Goal: Task Accomplishment & Management: Manage account settings

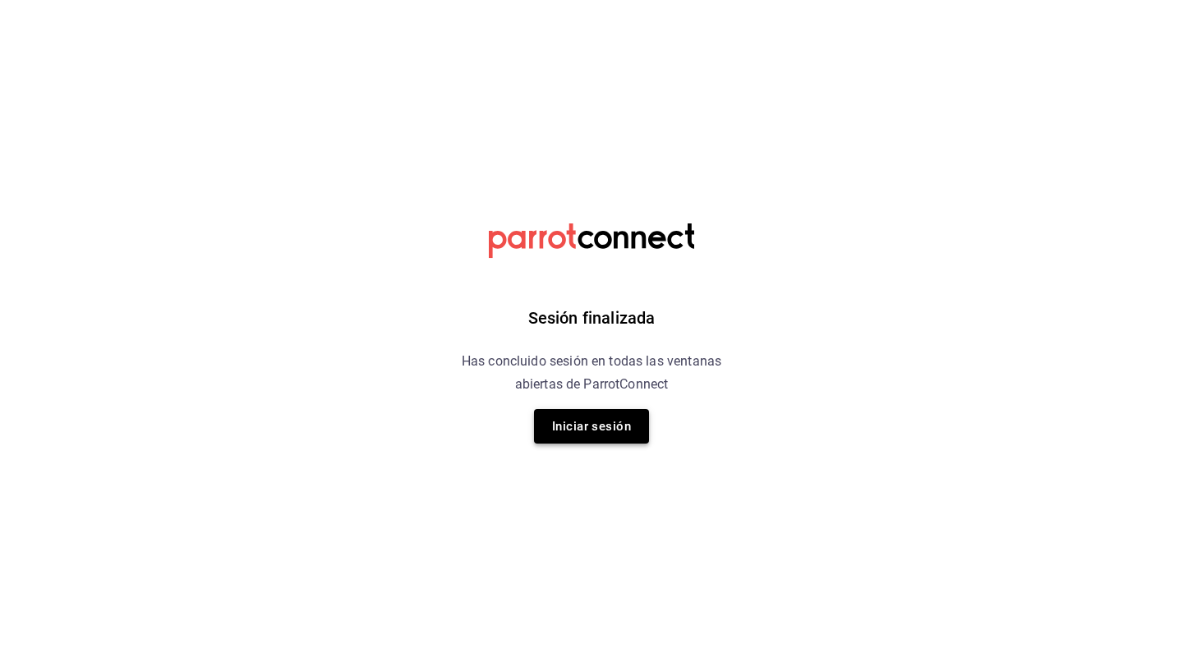
click at [613, 438] on button "Iniciar sesión" at bounding box center [591, 426] width 115 height 35
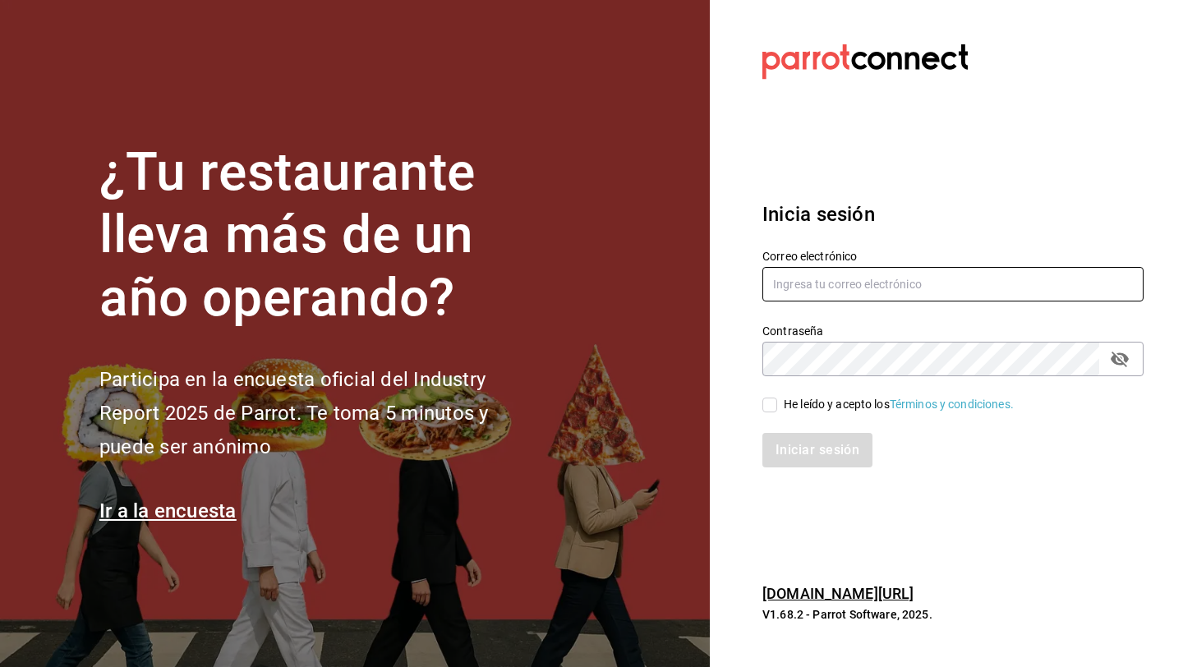
click at [817, 279] on input "text" at bounding box center [952, 284] width 381 height 35
type input "elsue@tamaulipas.com"
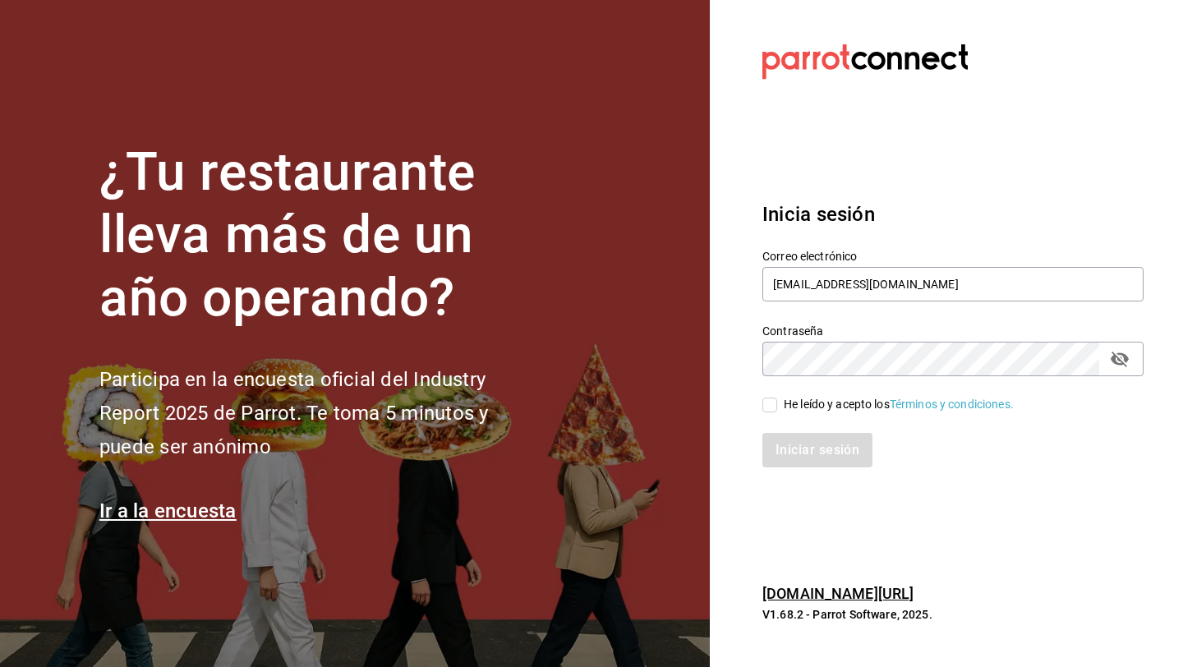
click at [808, 407] on div "He leído y acepto los Términos y condiciones." at bounding box center [899, 404] width 230 height 17
click at [777, 407] on input "He leído y acepto los Términos y condiciones." at bounding box center [769, 405] width 15 height 15
checkbox input "true"
click at [802, 453] on button "Iniciar sesión" at bounding box center [818, 450] width 112 height 35
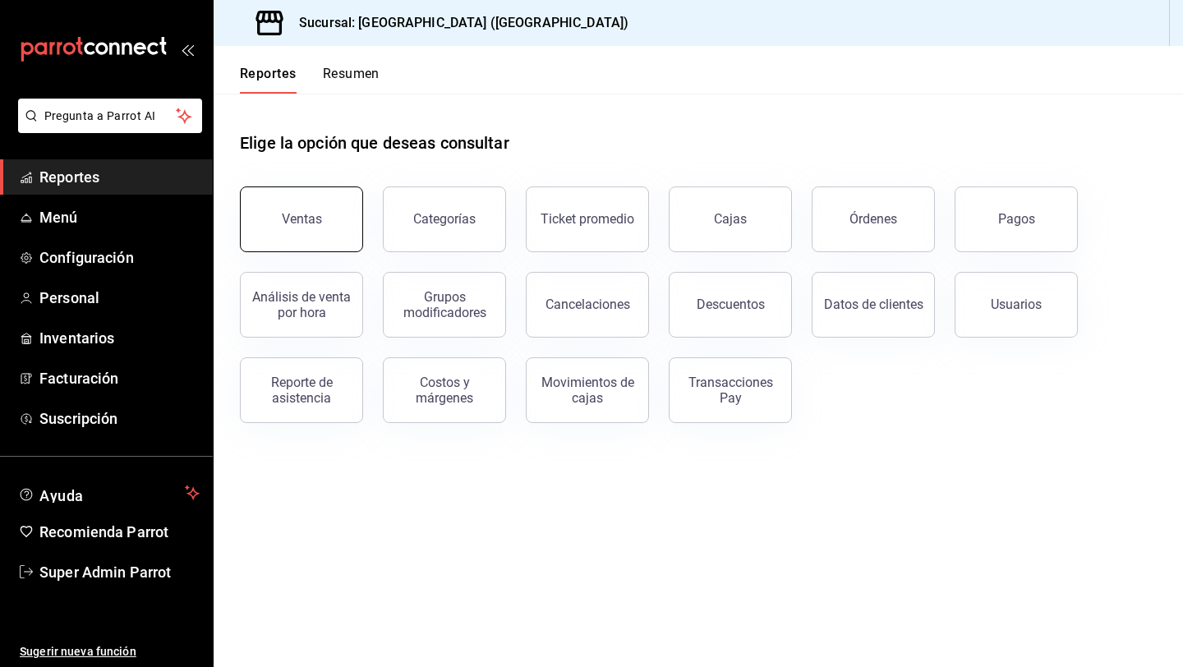
click at [340, 228] on button "Ventas" at bounding box center [301, 219] width 123 height 66
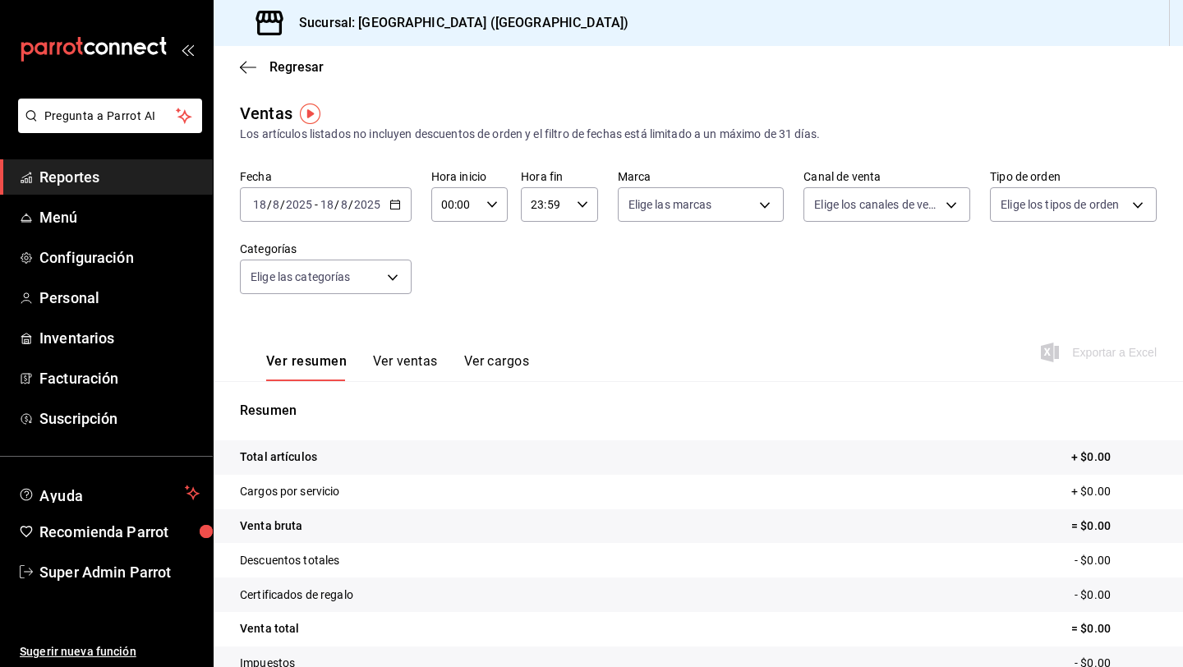
click at [347, 206] on div "2025-08-18 18 / 8 / 2025" at bounding box center [350, 204] width 64 height 13
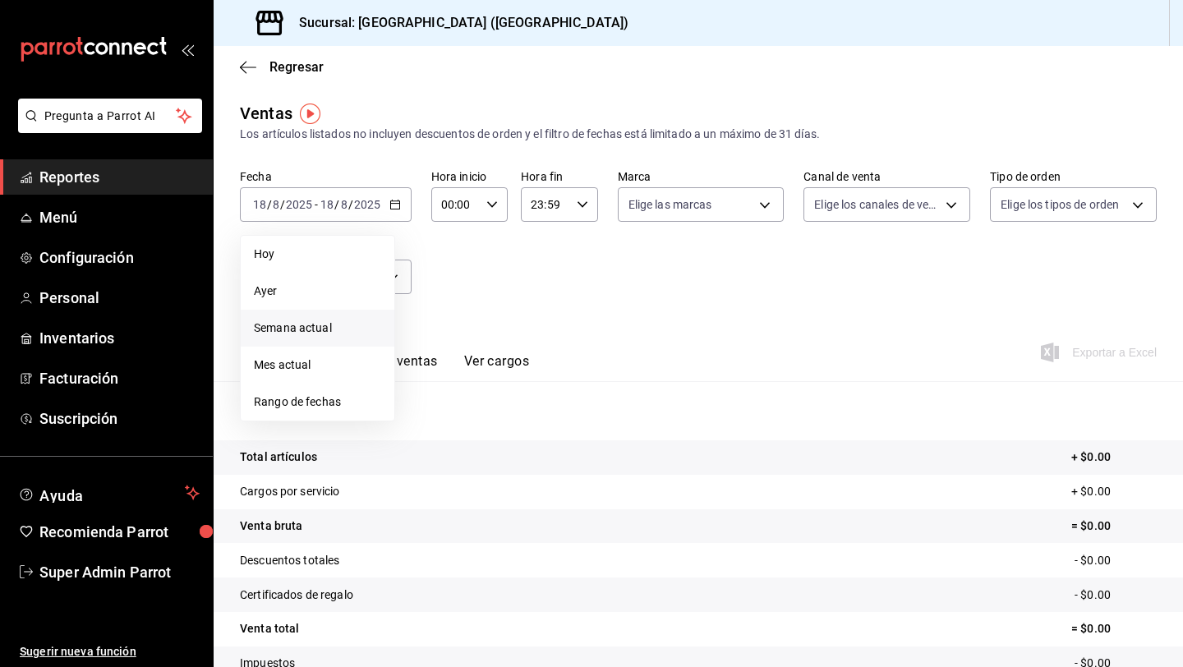
click at [309, 343] on li "Semana actual" at bounding box center [318, 328] width 154 height 37
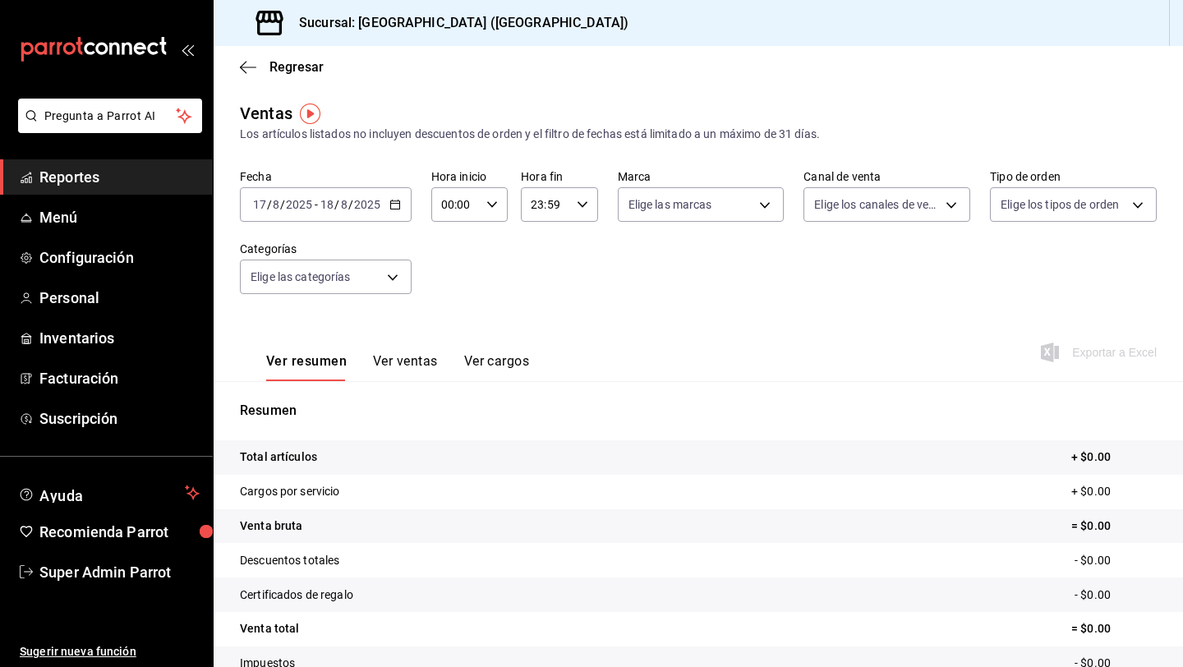
click at [394, 209] on icon "button" at bounding box center [395, 205] width 12 height 12
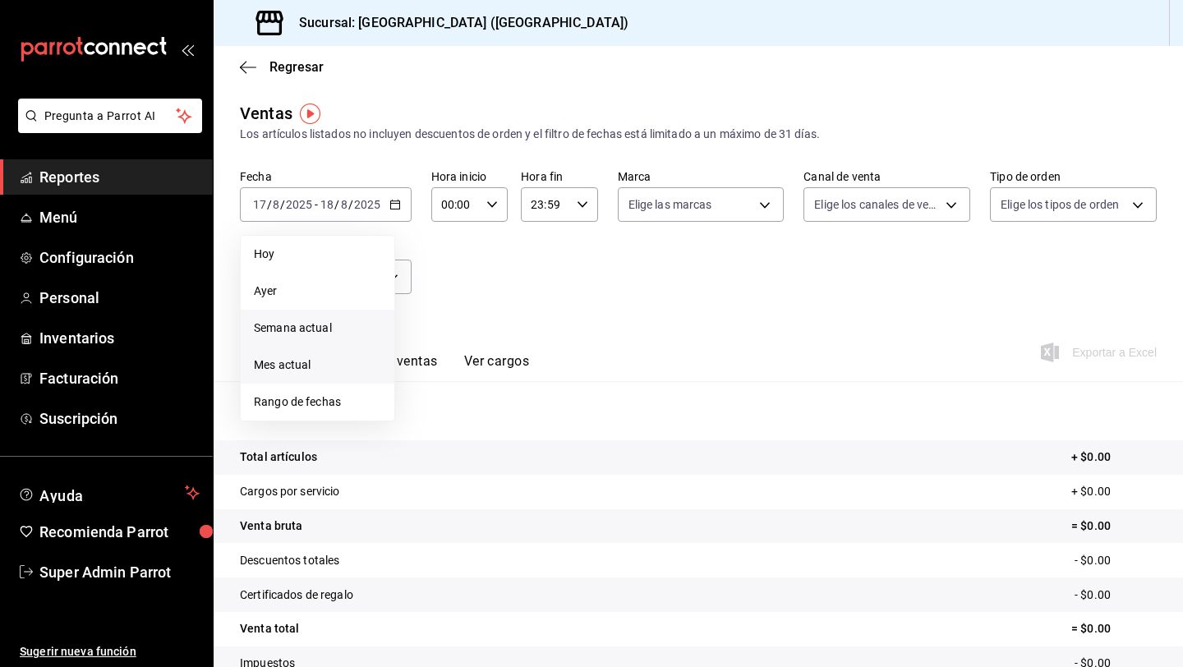
click at [288, 376] on li "Mes actual" at bounding box center [318, 365] width 154 height 37
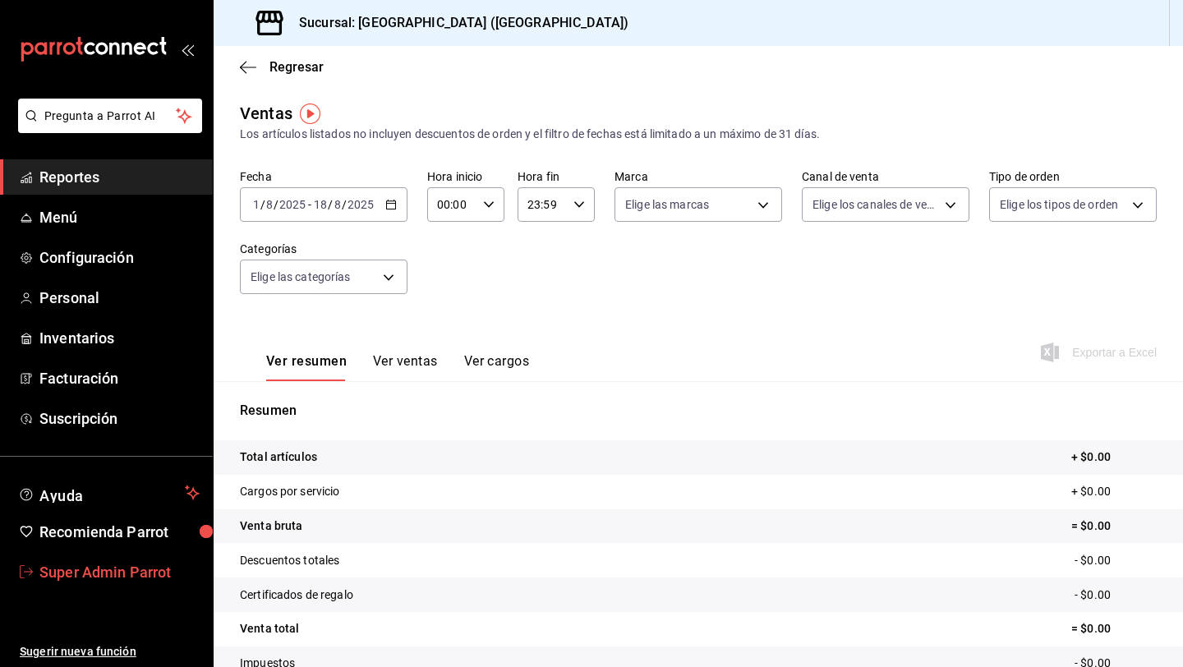
click at [99, 569] on span "Super Admin Parrot" at bounding box center [119, 572] width 160 height 22
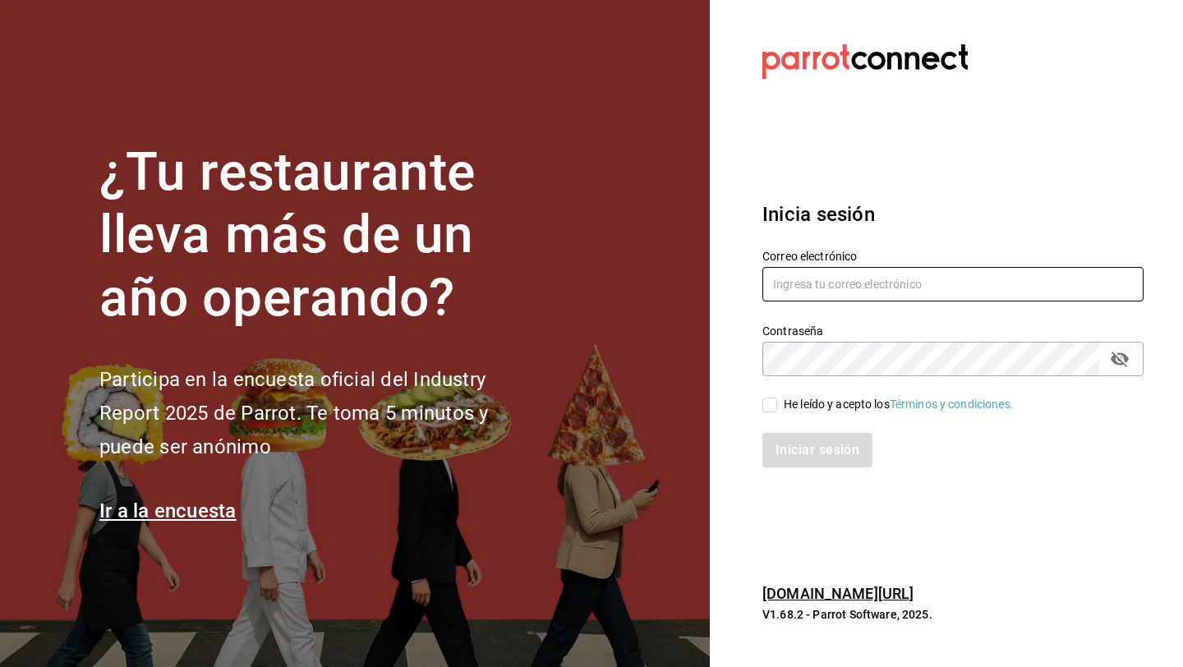
click at [834, 295] on input "text" at bounding box center [952, 284] width 381 height 35
type input "ribolepizzas@atotonilco.com"
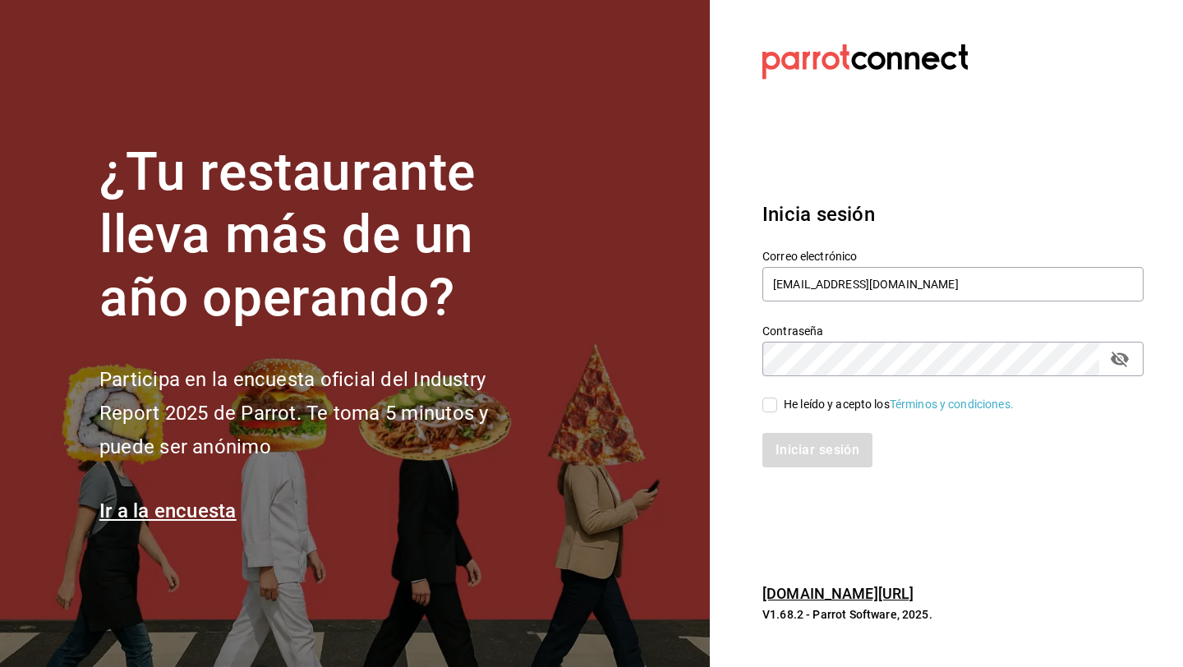
click at [820, 407] on div "He leído y acepto los Términos y condiciones." at bounding box center [899, 404] width 230 height 17
click at [777, 407] on input "He leído y acepto los Términos y condiciones." at bounding box center [769, 405] width 15 height 15
checkbox input "true"
click at [813, 478] on div "Inicia sesión Correo electrónico ribolepizzas@atotonilco.com Contraseña Contras…" at bounding box center [952, 334] width 381 height 308
click at [813, 458] on button "Iniciar sesión" at bounding box center [818, 450] width 112 height 35
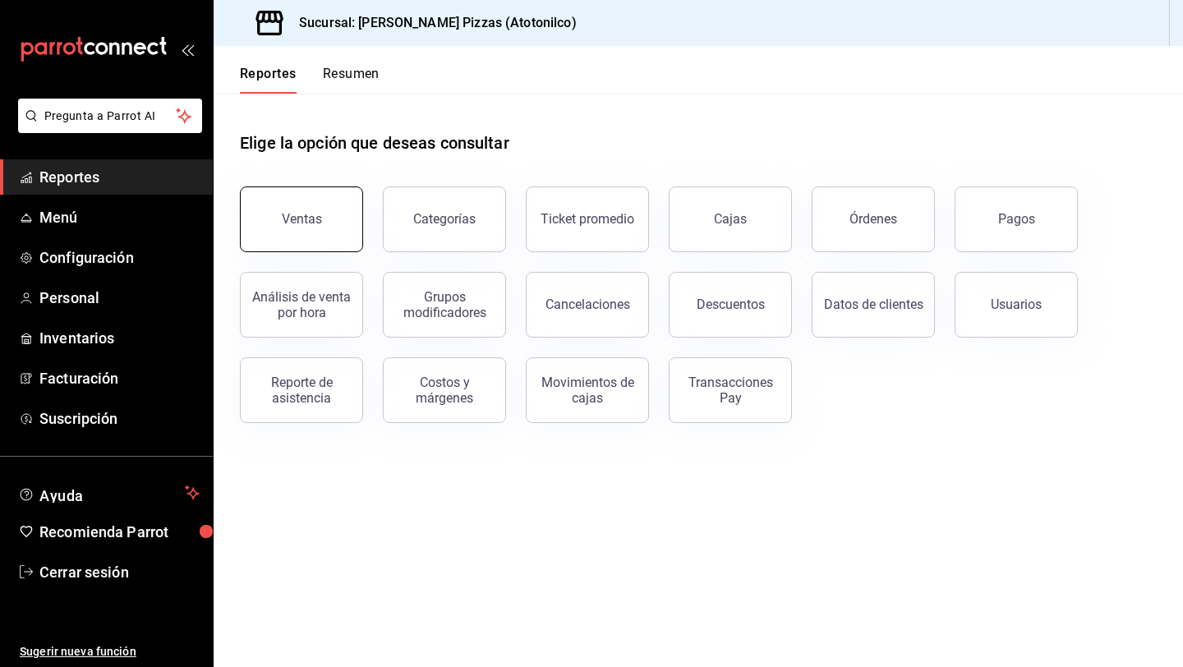
click at [280, 195] on button "Ventas" at bounding box center [301, 219] width 123 height 66
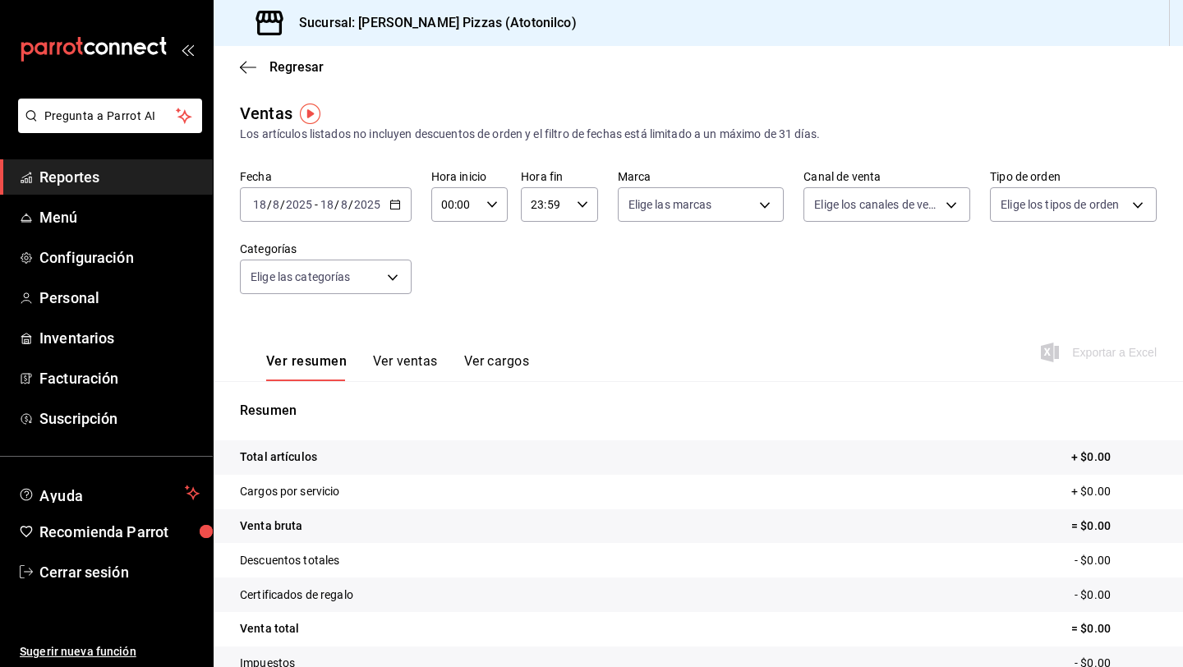
click at [385, 198] on div "2025-08-18 18 / 8 / 2025 - 2025-08-18 18 / 8 / 2025" at bounding box center [326, 204] width 172 height 35
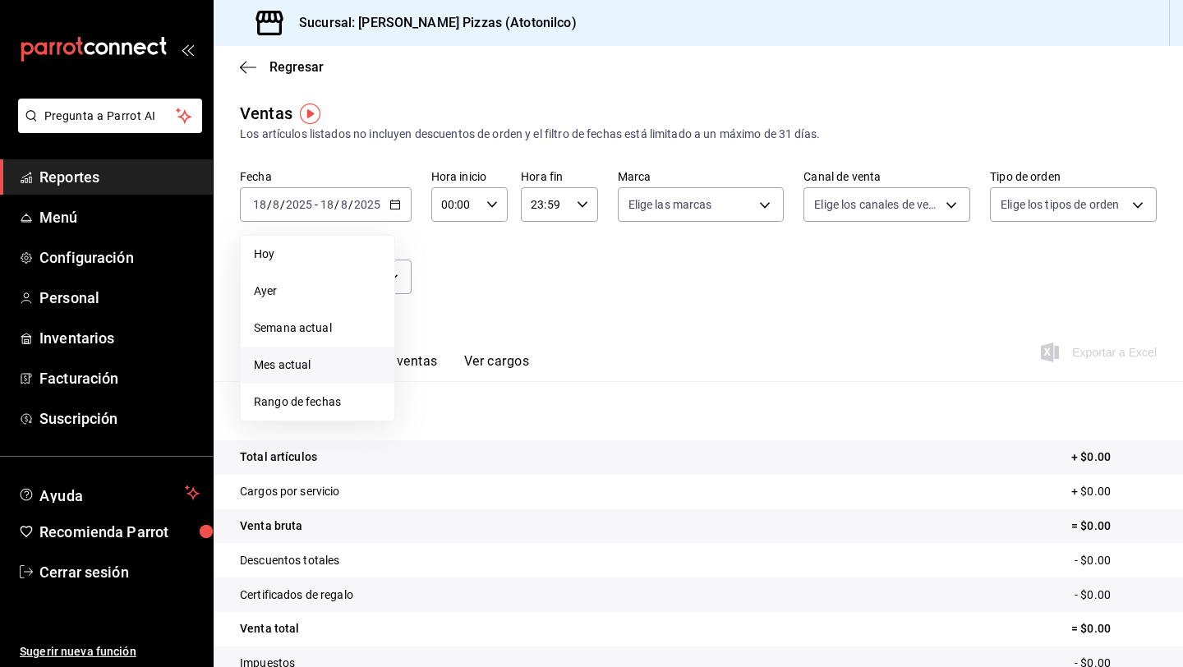
click at [334, 348] on li "Mes actual" at bounding box center [318, 365] width 154 height 37
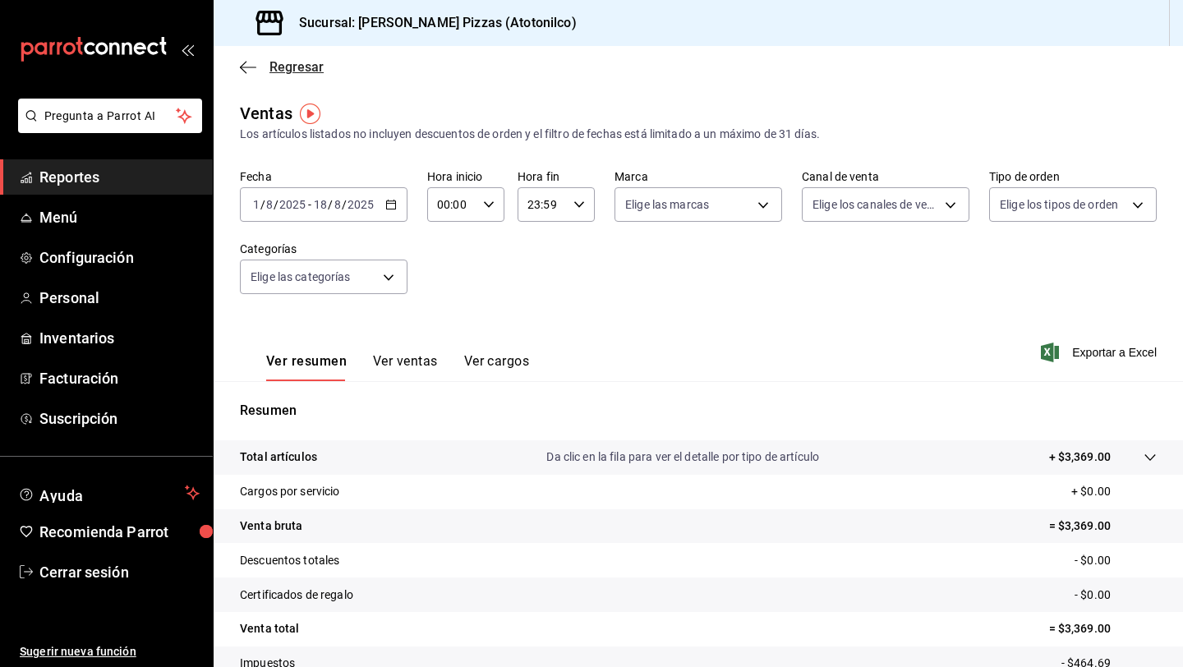
click at [250, 66] on icon "button" at bounding box center [248, 67] width 16 height 15
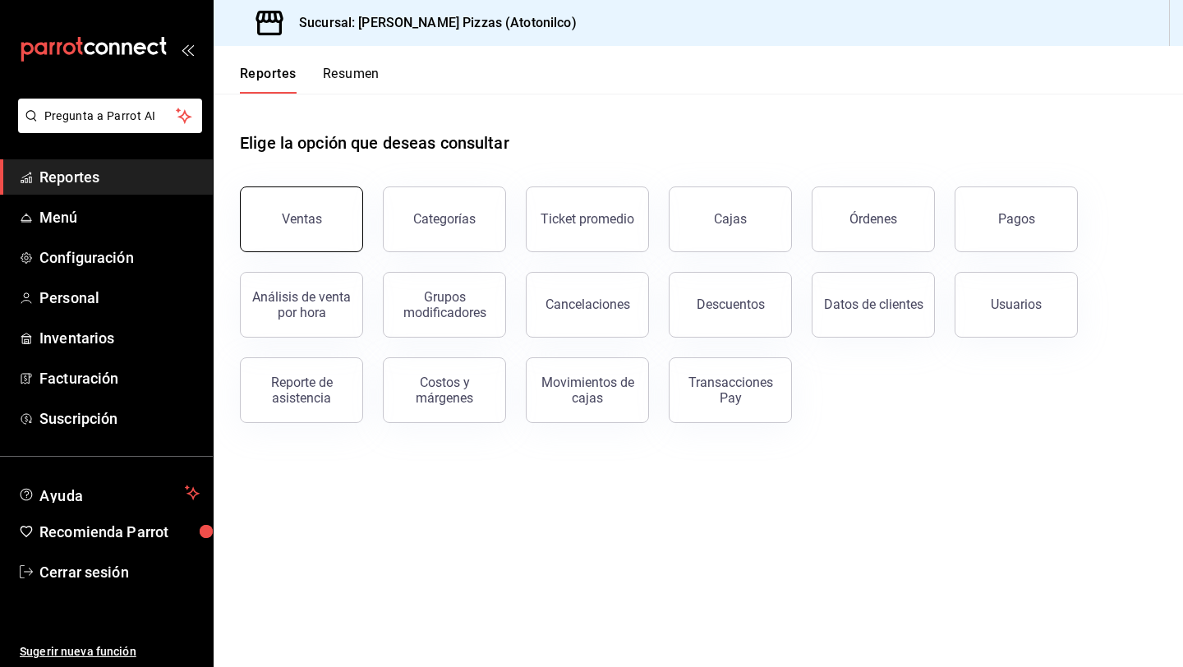
click at [314, 223] on div "Ventas" at bounding box center [302, 219] width 40 height 16
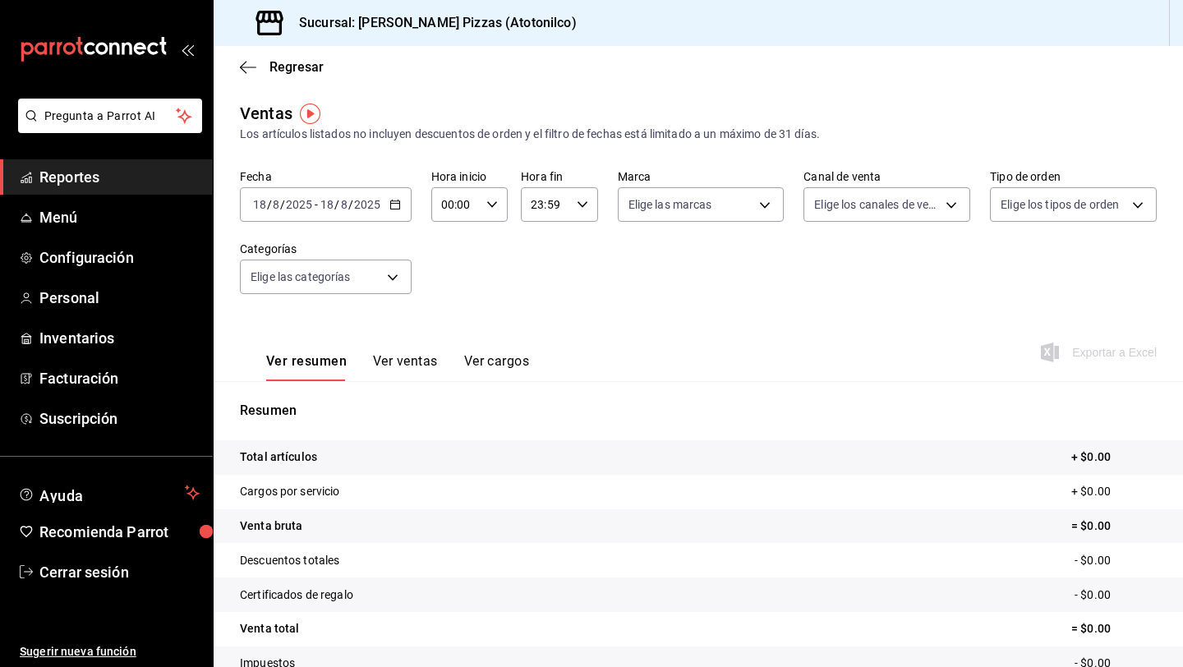
click at [380, 206] on div "2025-08-18 18 / 8 / 2025" at bounding box center [350, 204] width 64 height 13
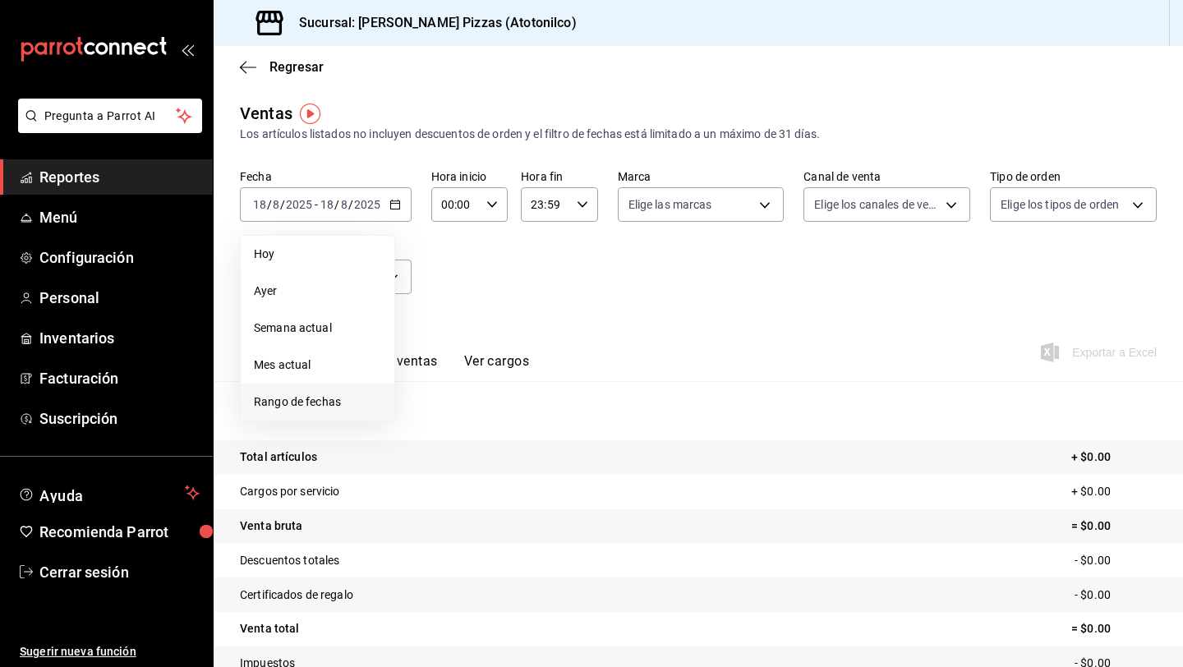
click at [334, 400] on span "Rango de fechas" at bounding box center [317, 402] width 127 height 17
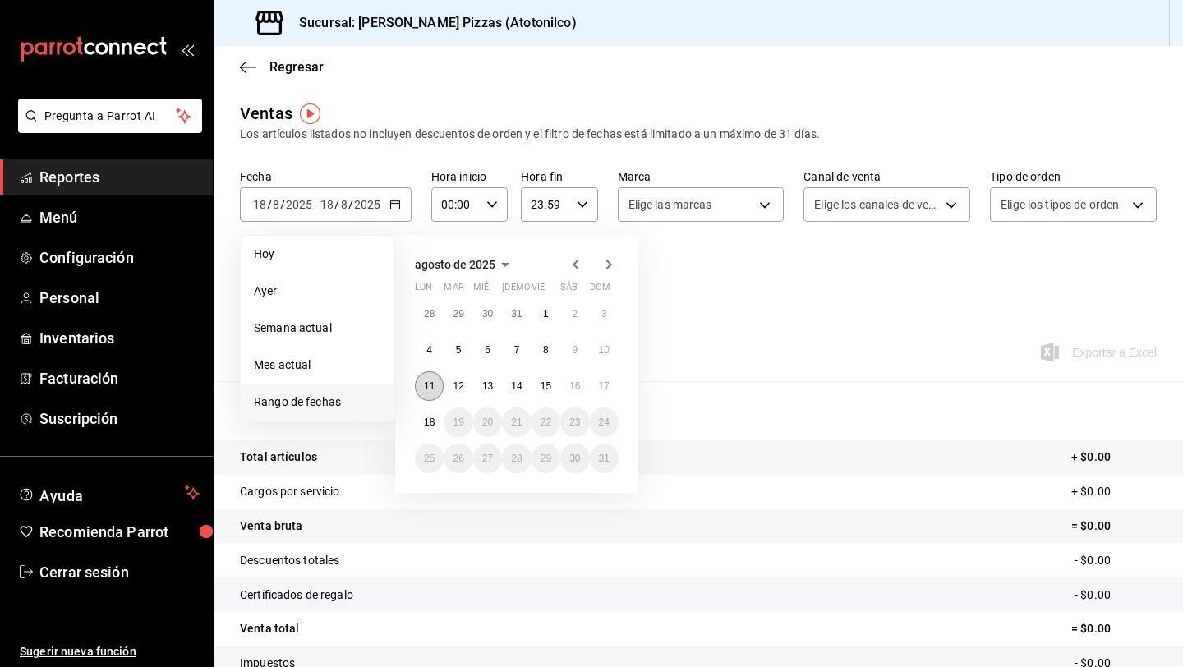
click at [430, 381] on abbr "11" at bounding box center [429, 386] width 11 height 12
click at [548, 395] on button "15" at bounding box center [546, 386] width 29 height 30
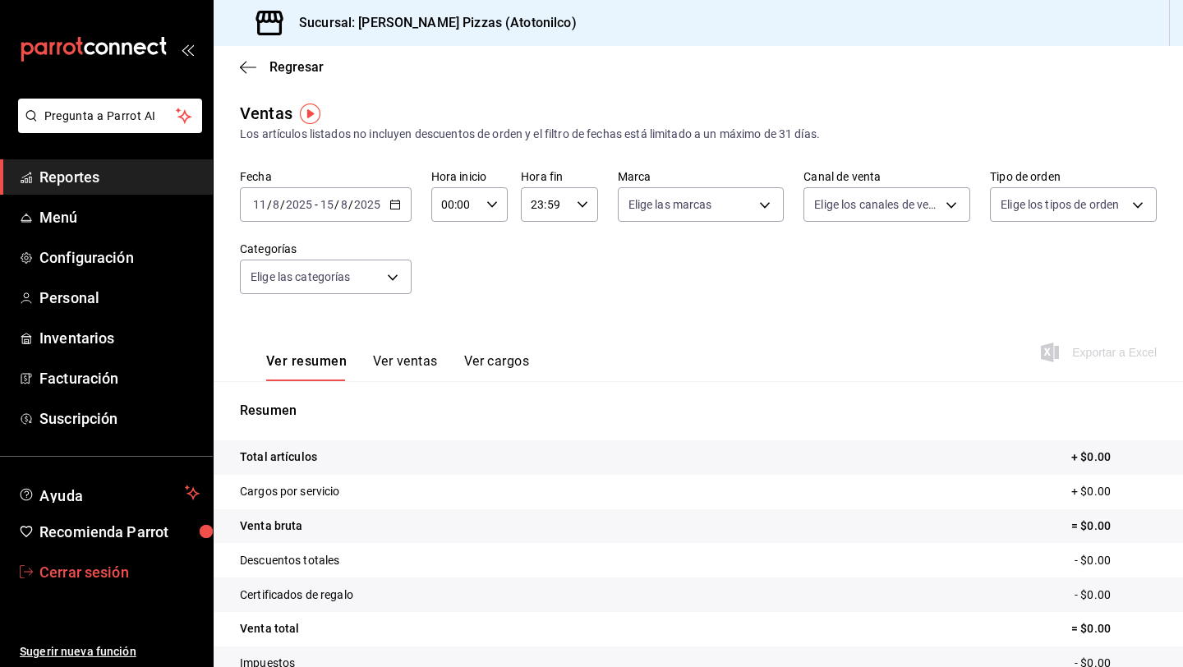
click at [84, 573] on span "Cerrar sesión" at bounding box center [119, 572] width 160 height 22
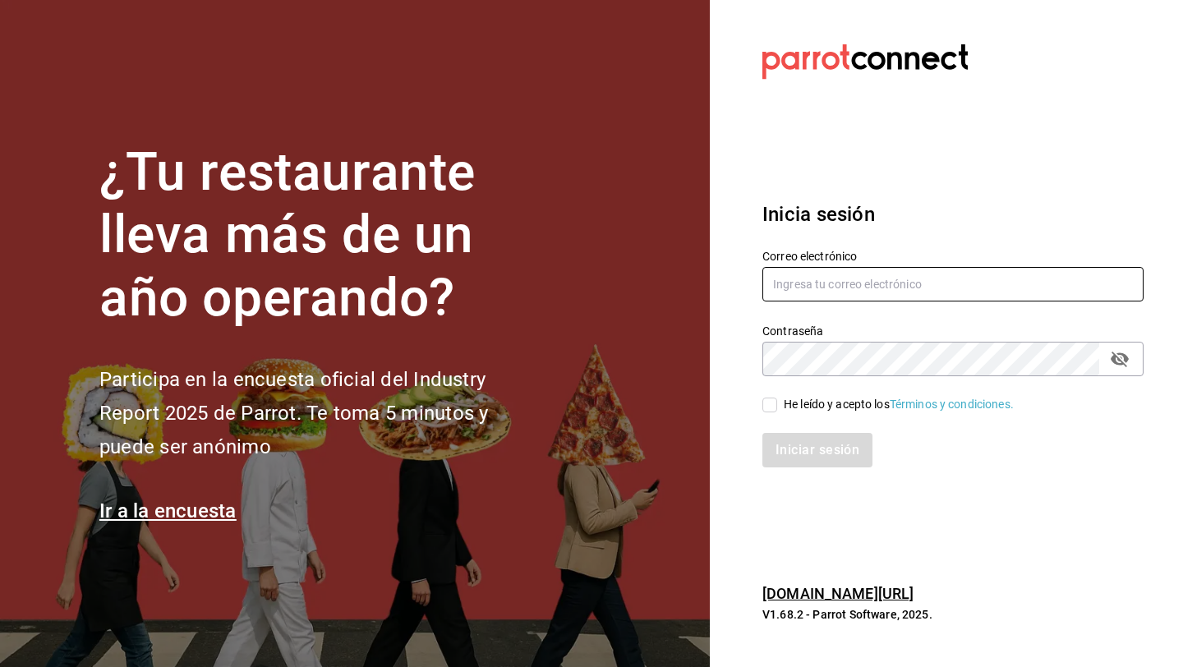
click at [851, 282] on input "text" at bounding box center [952, 284] width 381 height 35
paste input "[EMAIL_ADDRESS][DOMAIN_NAME]"
type input "[EMAIL_ADDRESS][DOMAIN_NAME]"
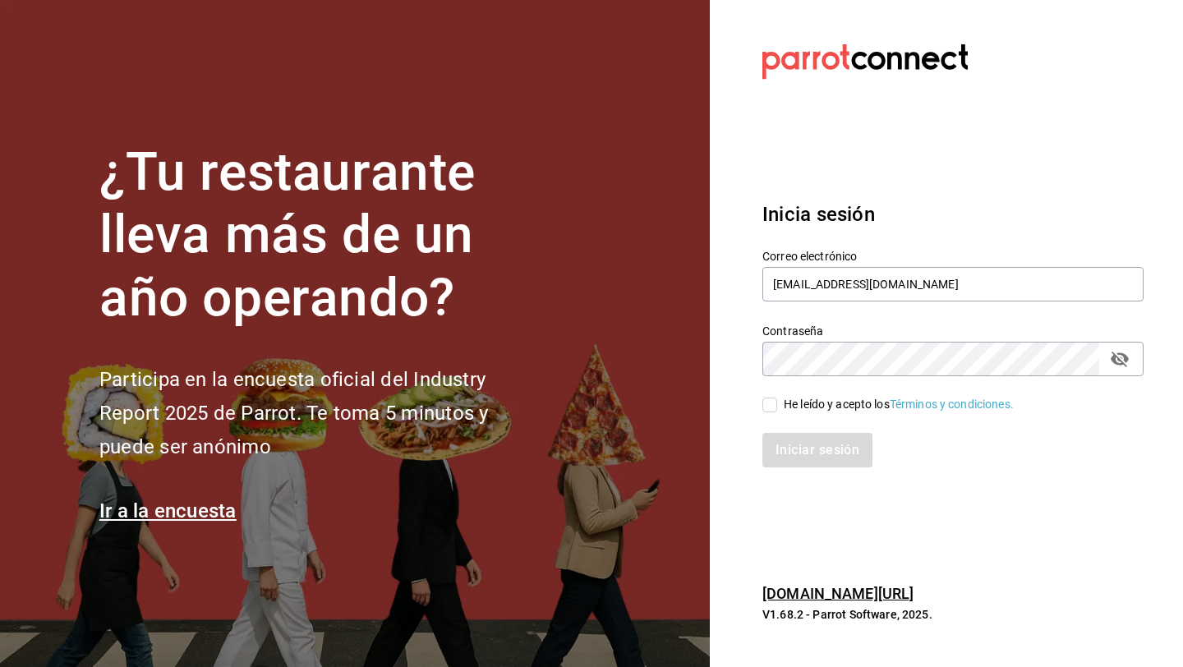
click at [806, 389] on div "He leído y acepto los Términos y condiciones." at bounding box center [943, 395] width 401 height 38
click at [812, 405] on div "He leído y acepto los Términos y condiciones." at bounding box center [899, 404] width 230 height 17
click at [777, 405] on input "He leído y acepto los Términos y condiciones." at bounding box center [769, 405] width 15 height 15
checkbox input "true"
click at [816, 449] on button "Iniciar sesión" at bounding box center [818, 450] width 112 height 35
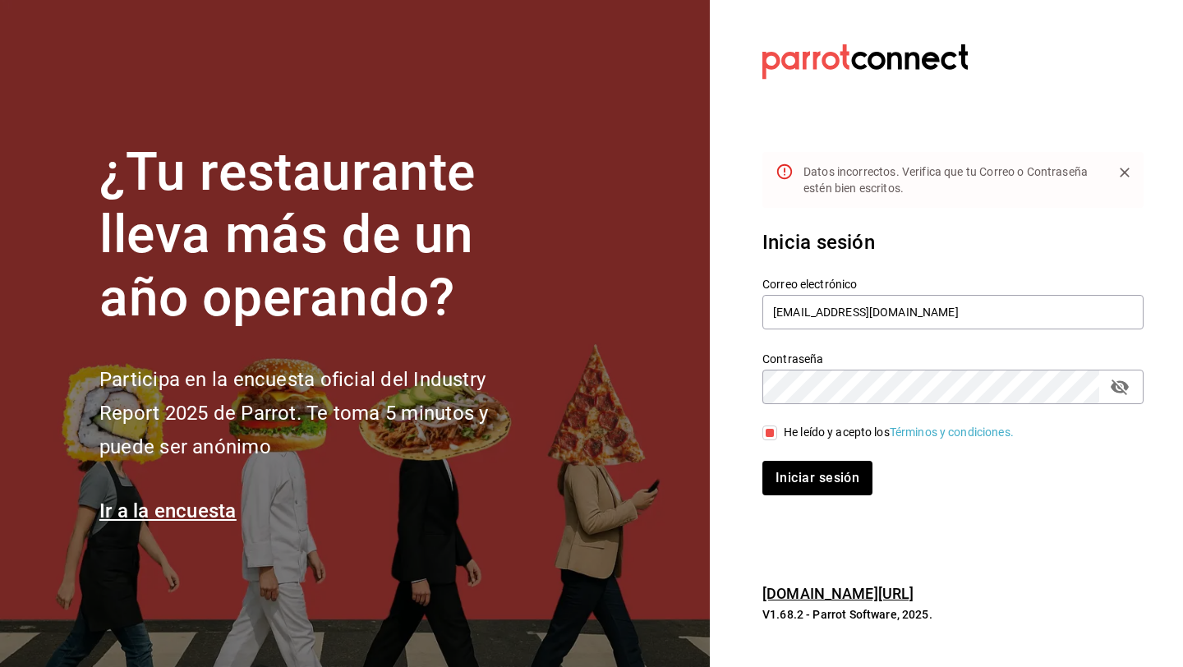
click at [1137, 396] on div "Contraseña" at bounding box center [952, 387] width 381 height 35
click at [1119, 388] on icon "passwordField" at bounding box center [1120, 388] width 18 height 16
click at [772, 318] on input "[EMAIL_ADDRESS][DOMAIN_NAME]" at bounding box center [952, 312] width 381 height 35
click at [773, 307] on input "[EMAIL_ADDRESS][DOMAIN_NAME]" at bounding box center [952, 312] width 381 height 35
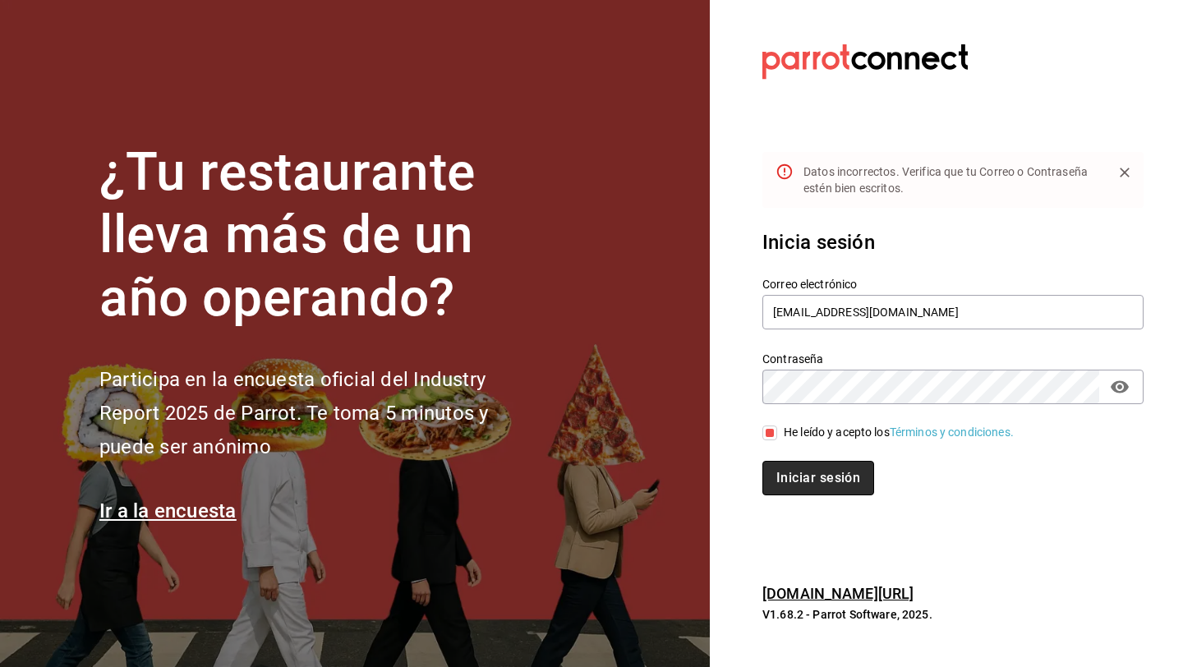
click at [863, 468] on button "Iniciar sesión" at bounding box center [818, 478] width 112 height 35
click at [1080, 315] on input "[EMAIL_ADDRESS][DOMAIN_NAME]" at bounding box center [952, 312] width 381 height 35
click at [869, 315] on input "[EMAIL_ADDRESS][DOMAIN_NAME]" at bounding box center [952, 312] width 381 height 35
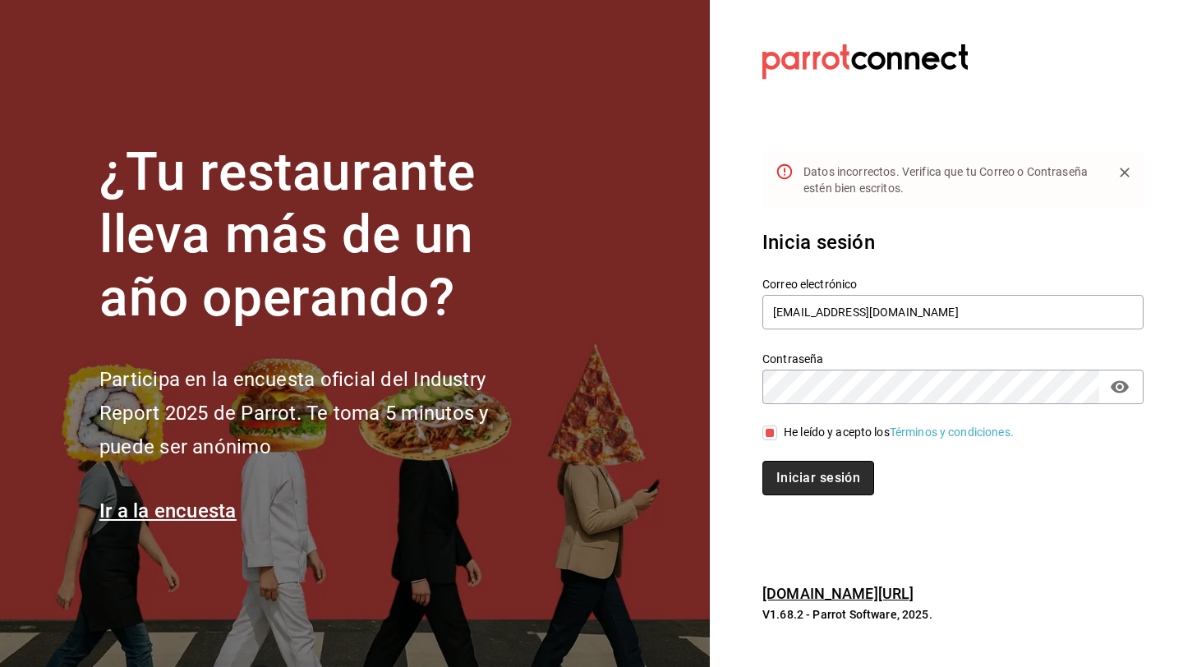
click at [851, 490] on button "Iniciar sesión" at bounding box center [818, 478] width 112 height 35
click at [1068, 315] on input "[EMAIL_ADDRESS][DOMAIN_NAME]" at bounding box center [952, 312] width 381 height 35
click at [820, 320] on input "[EMAIL_ADDRESS][DOMAIN_NAME]" at bounding box center [952, 312] width 381 height 35
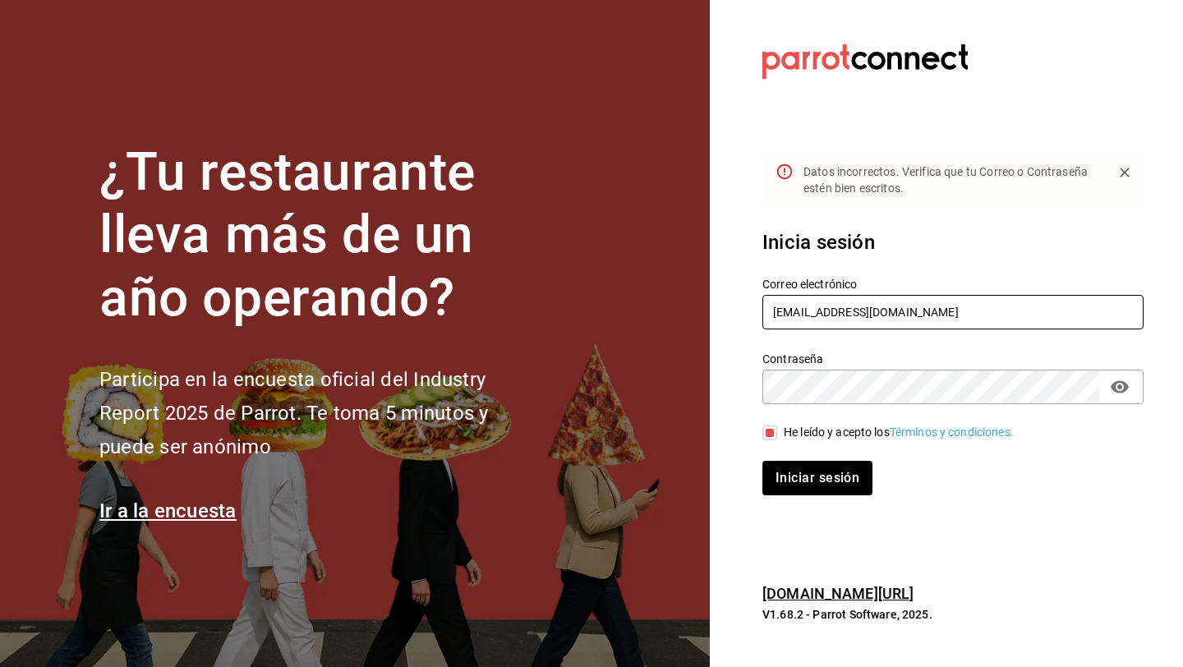
paste input "daniel@baleinegroup"
type input "[PERSON_NAME][EMAIL_ADDRESS][DOMAIN_NAME]"
click at [827, 479] on button "Iniciar sesión" at bounding box center [818, 478] width 112 height 35
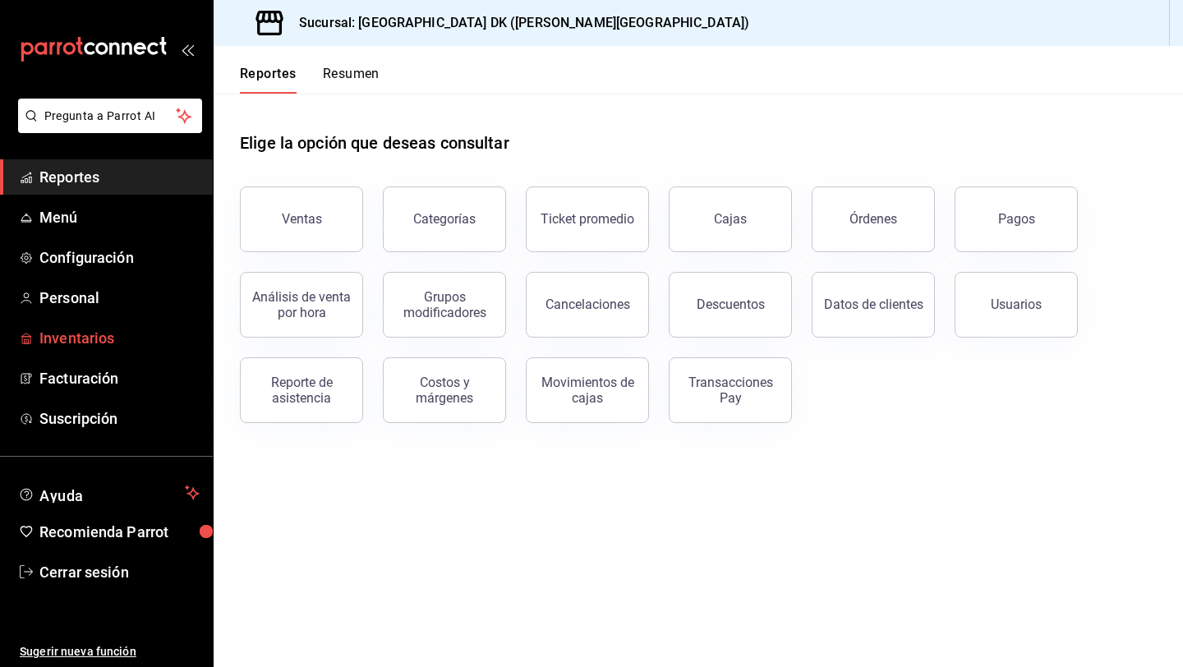
click at [114, 347] on span "Inventarios" at bounding box center [119, 338] width 160 height 22
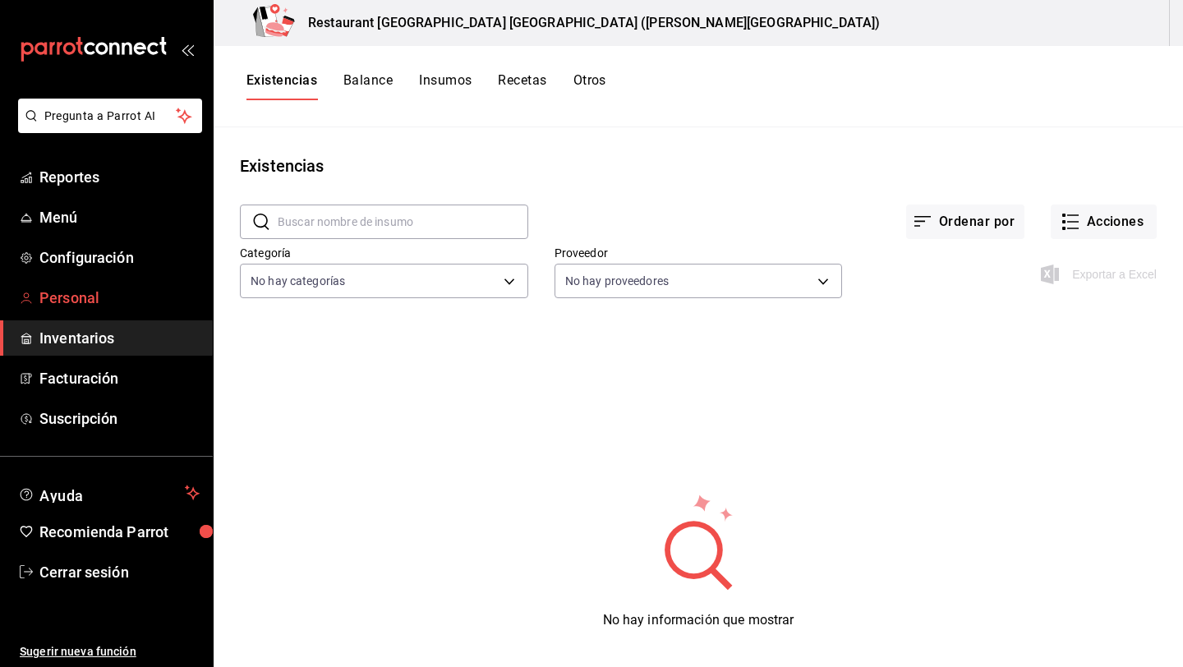
click at [79, 287] on span "Personal" at bounding box center [119, 298] width 160 height 22
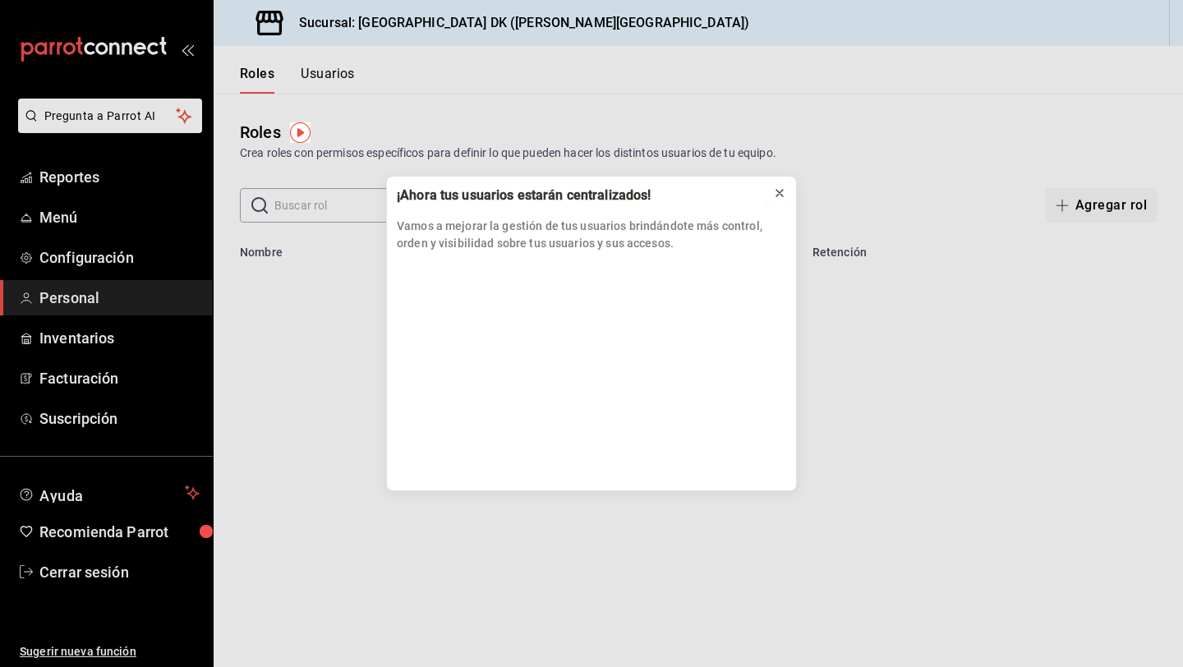
click at [779, 192] on icon at bounding box center [779, 193] width 7 height 7
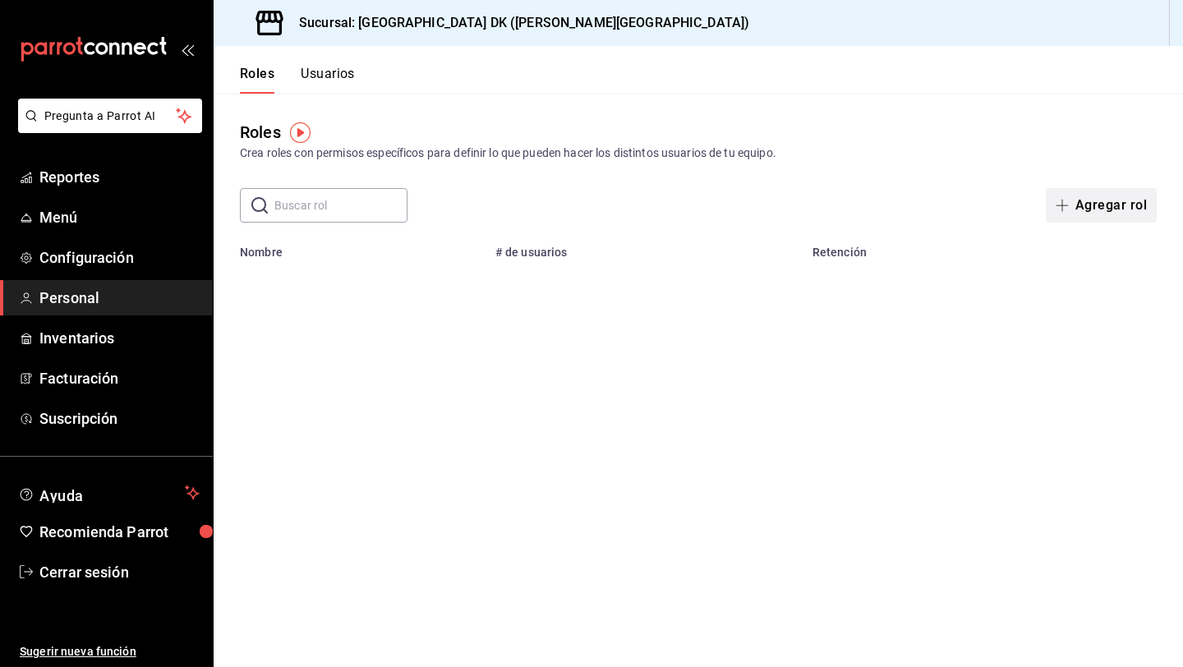
click at [1119, 205] on button "Agregar rol" at bounding box center [1101, 205] width 111 height 35
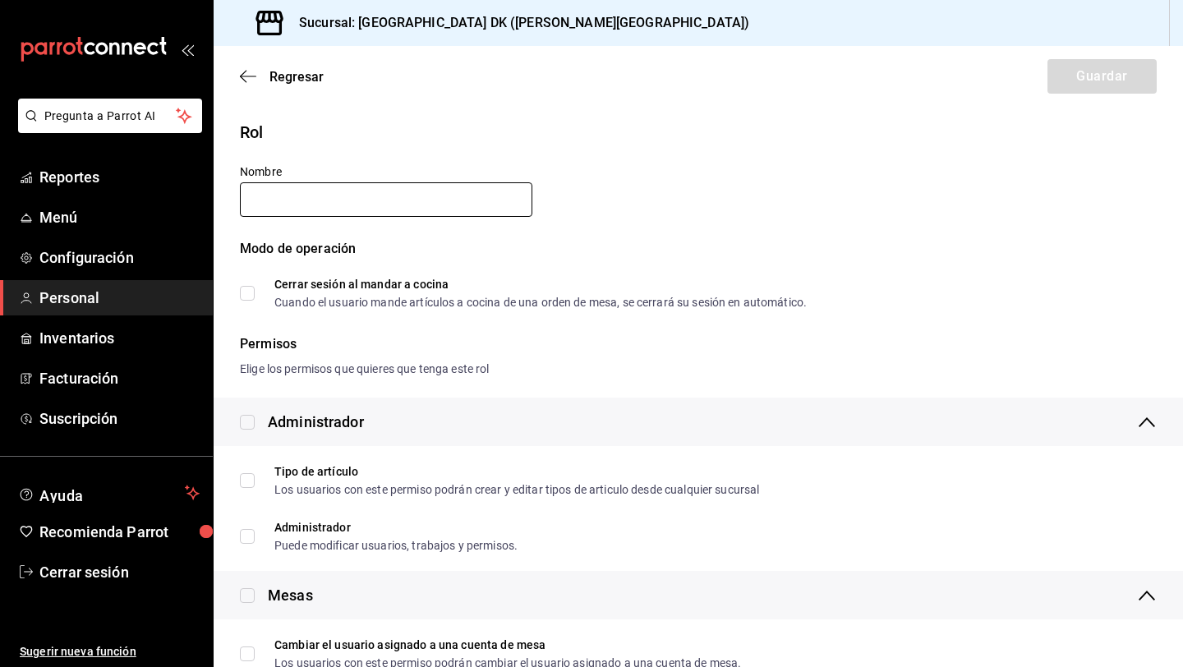
type input "q"
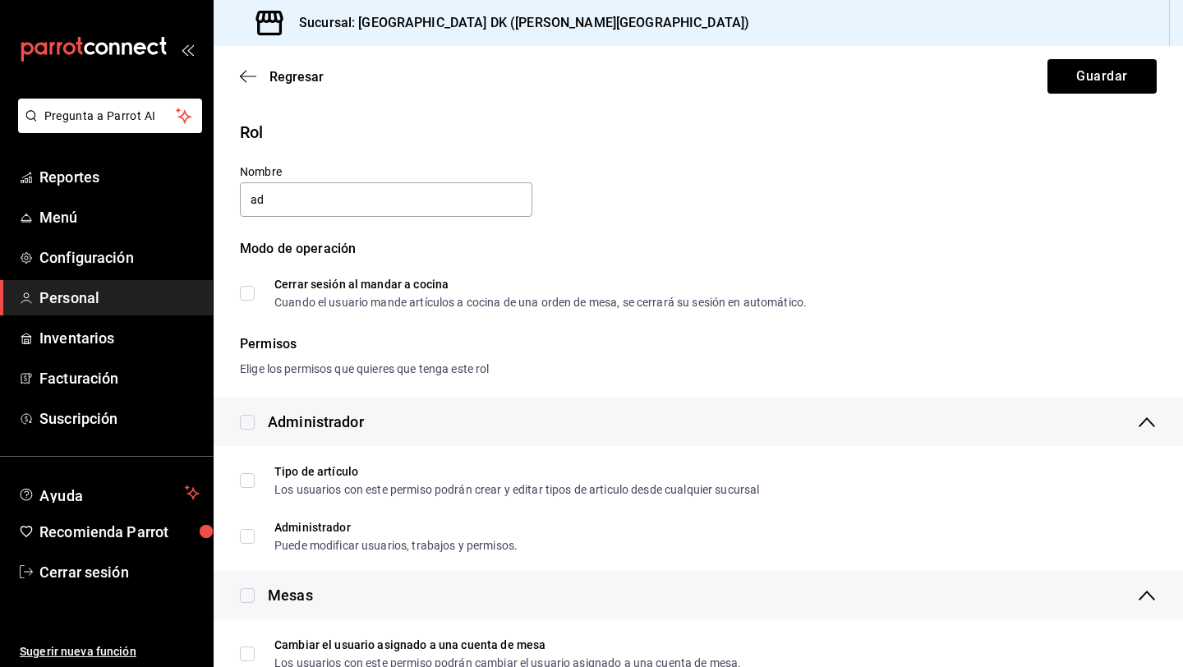
type input "Administrador"
click at [242, 425] on input "checkbox" at bounding box center [247, 422] width 15 height 15
checkbox input "true"
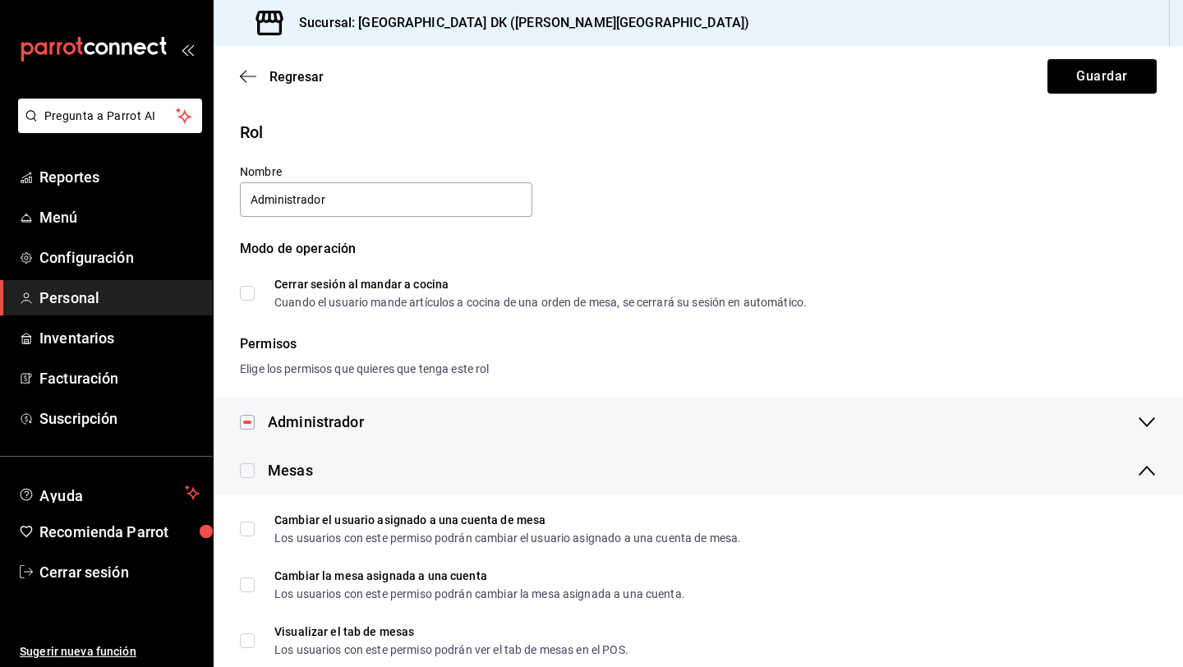
click at [243, 473] on input "checkbox" at bounding box center [247, 470] width 15 height 15
checkbox input "true"
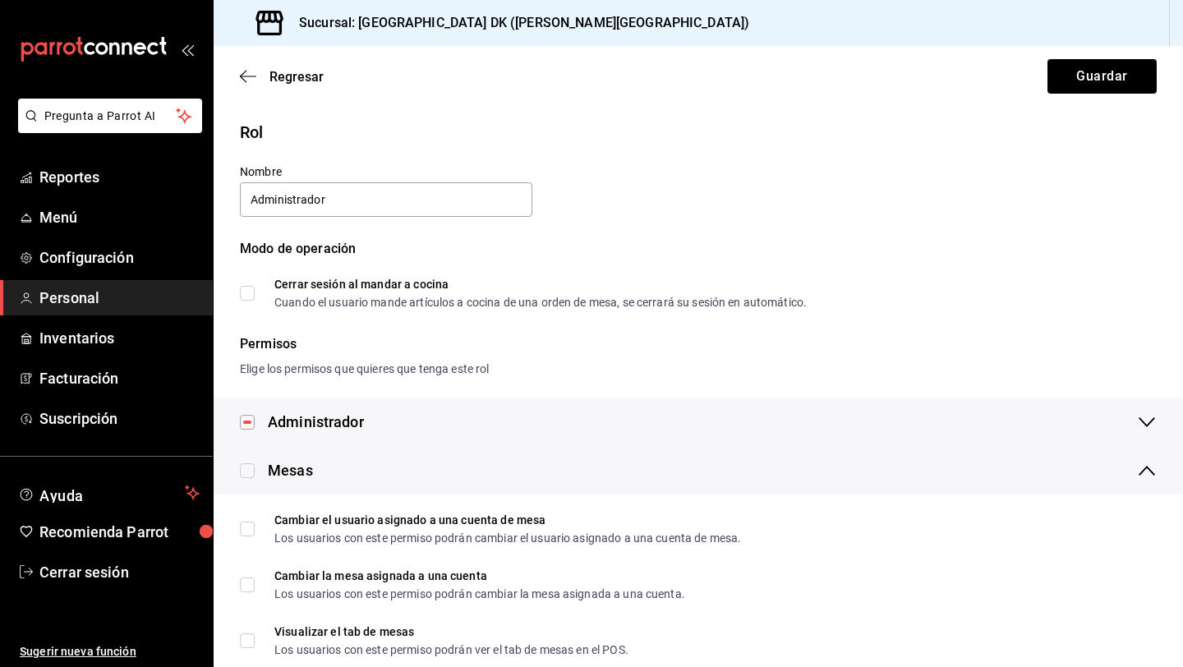
checkbox input "true"
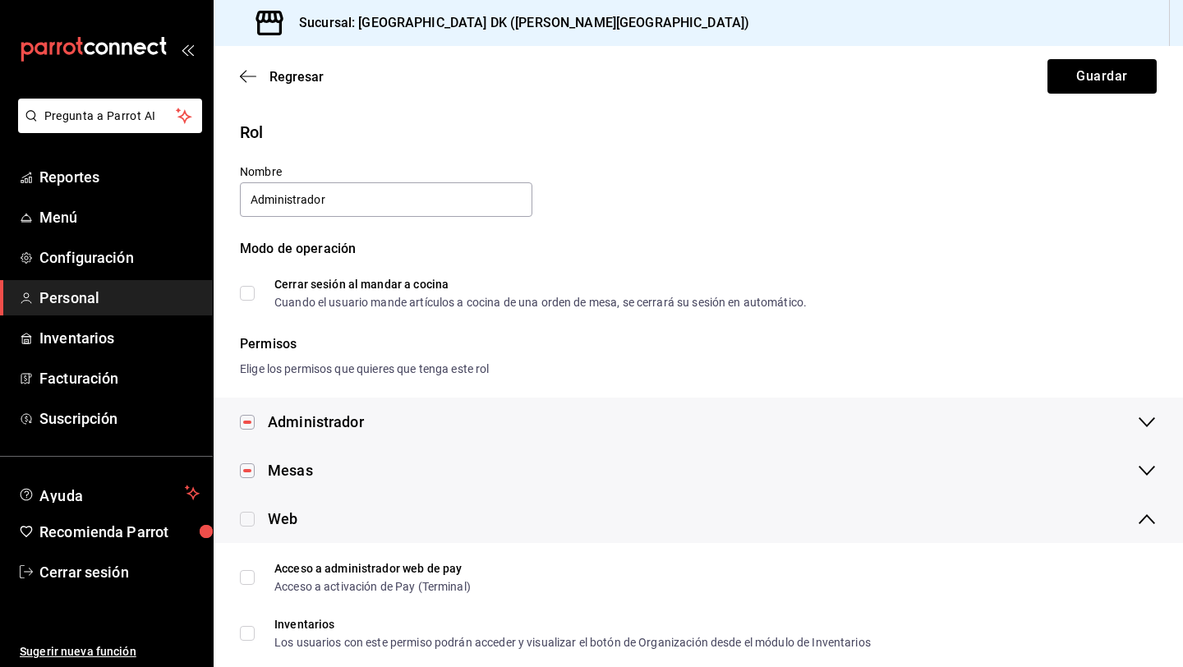
click at [250, 520] on input "checkbox" at bounding box center [247, 519] width 15 height 15
checkbox input "true"
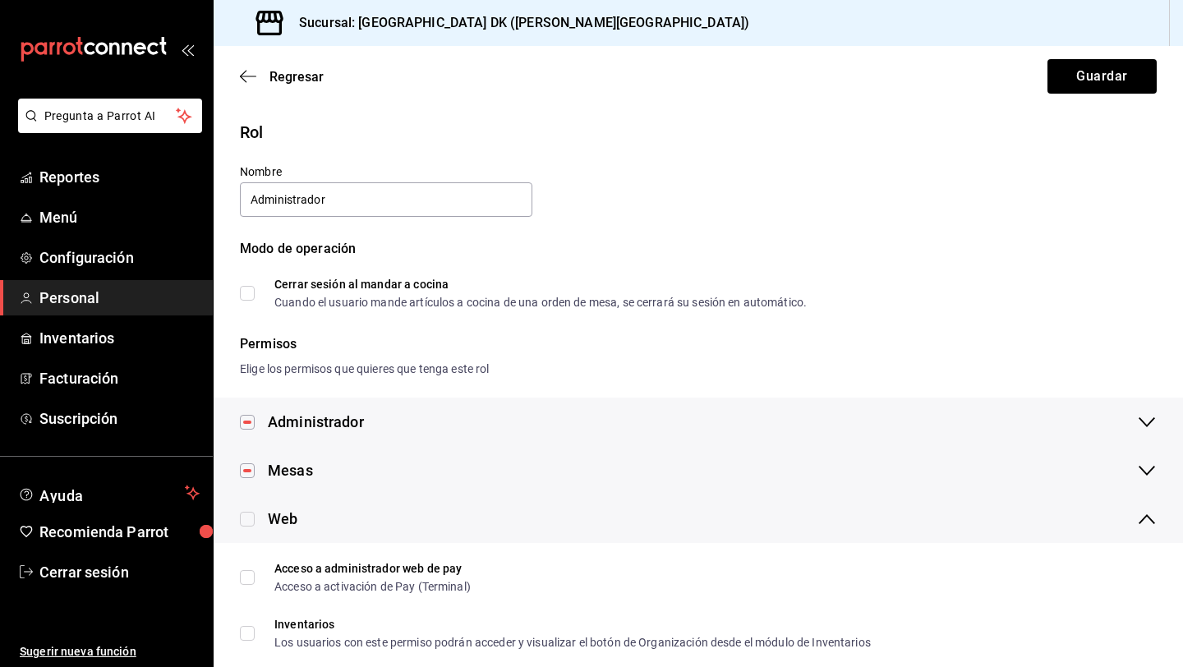
checkbox input "true"
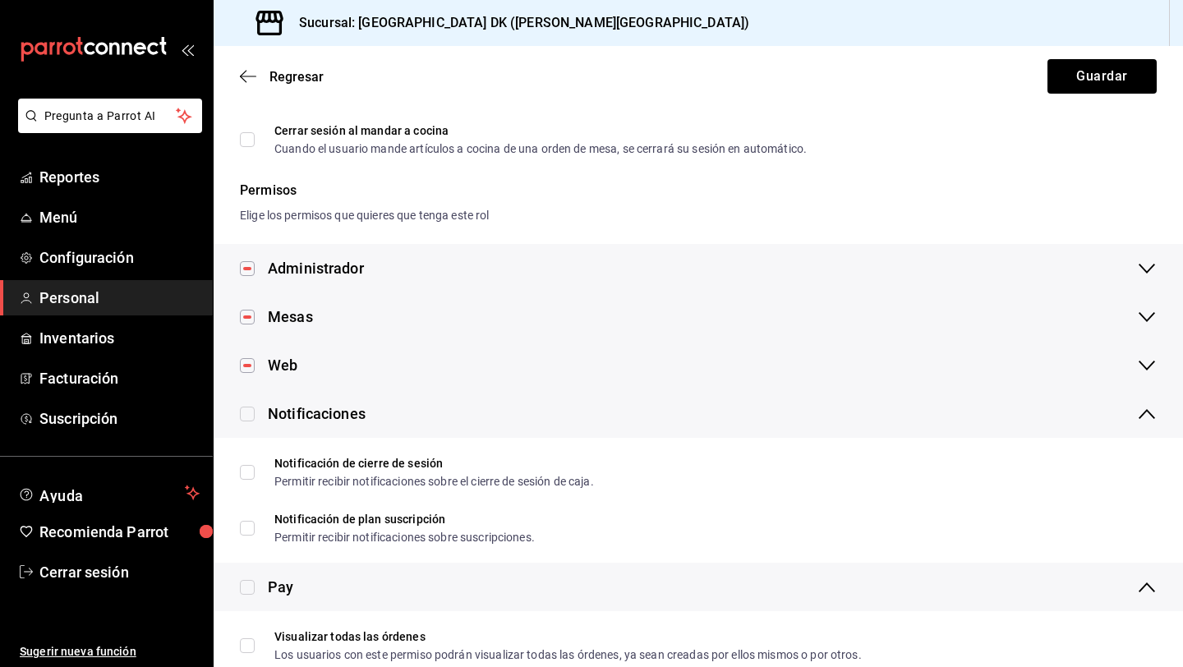
scroll to position [202, 0]
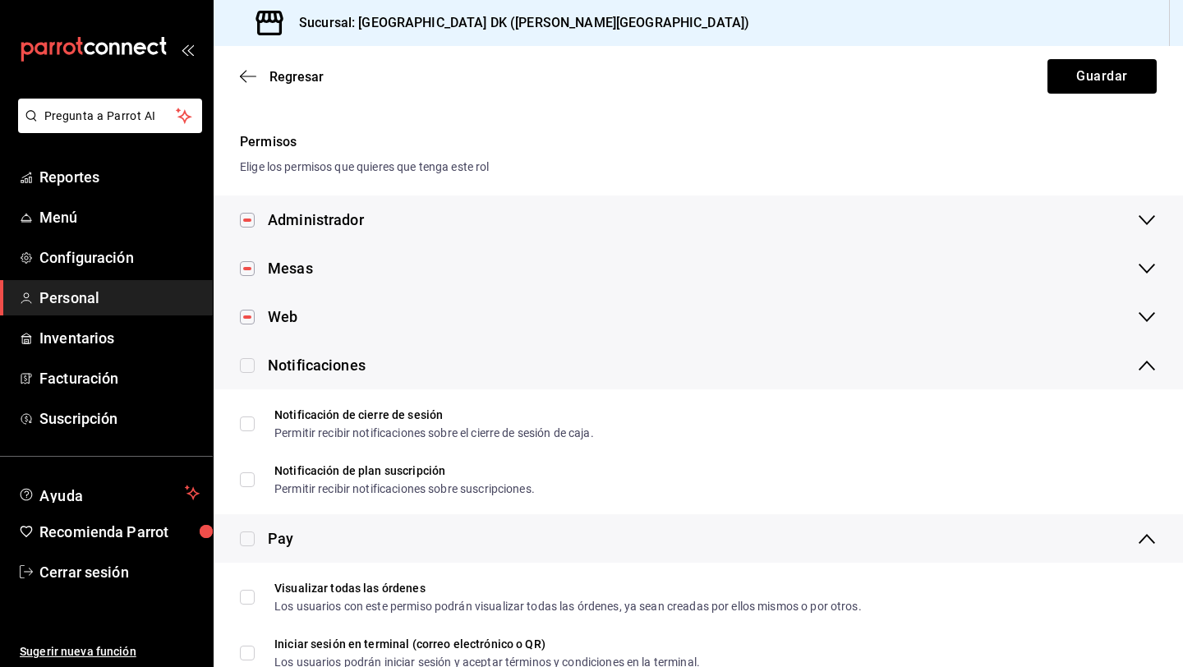
click at [246, 361] on input "checkbox" at bounding box center [247, 365] width 15 height 15
checkbox input "true"
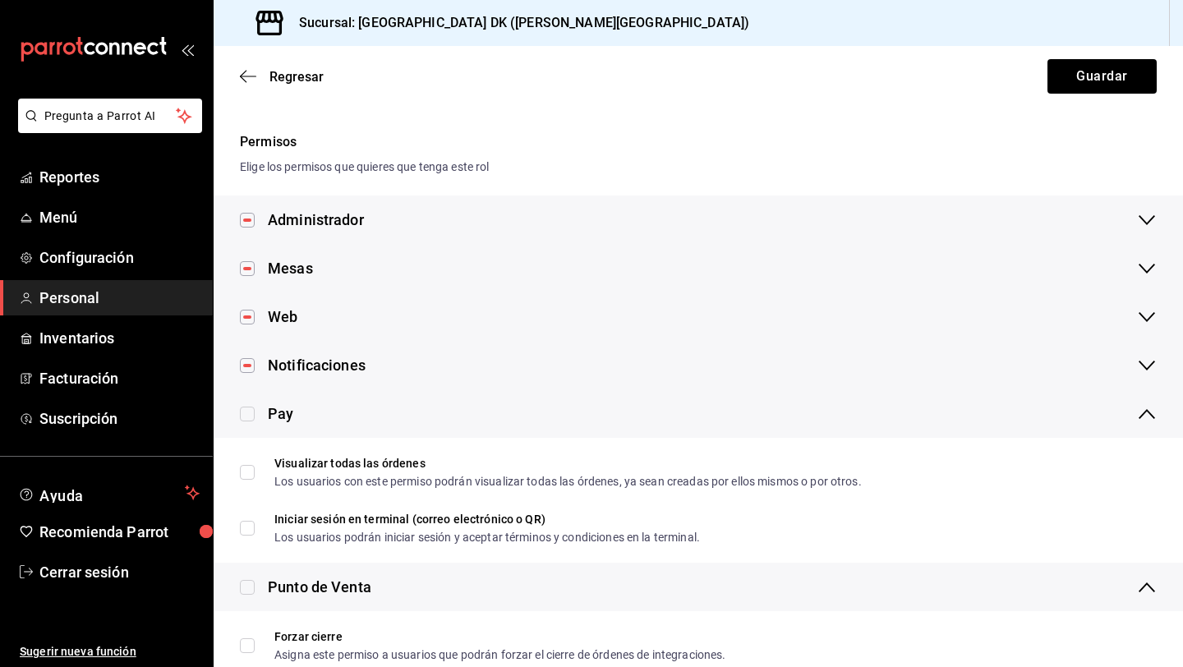
click at [245, 412] on input "checkbox" at bounding box center [247, 414] width 15 height 15
checkbox input "true"
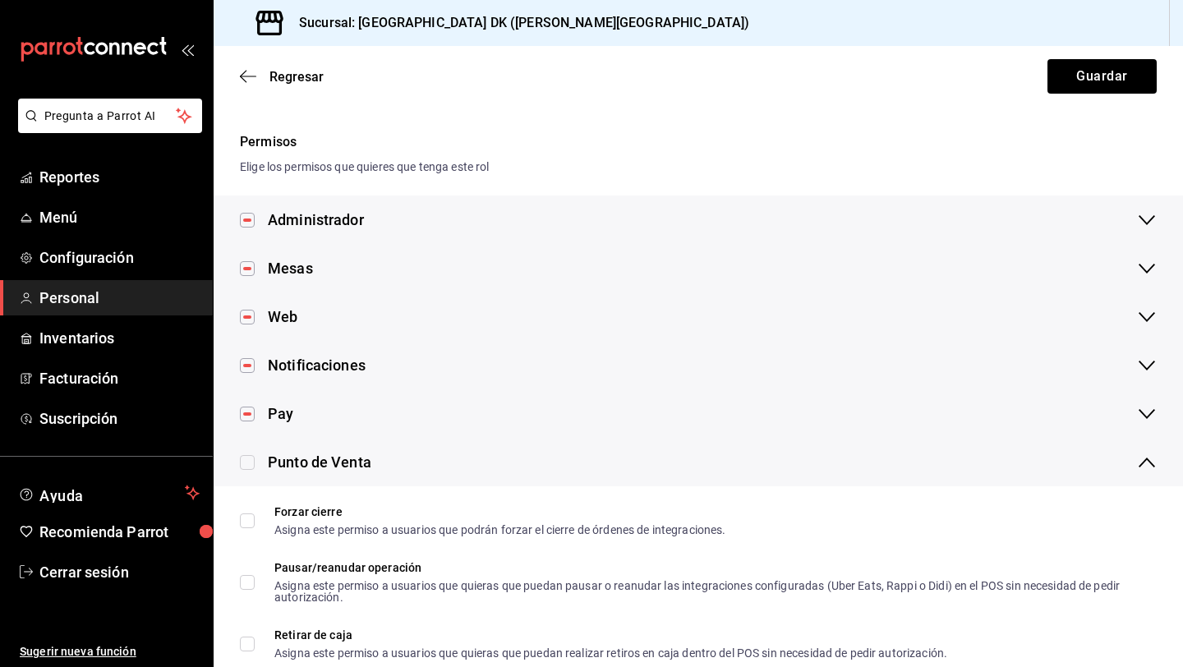
click at [248, 467] on input "checkbox" at bounding box center [247, 462] width 15 height 15
checkbox input "true"
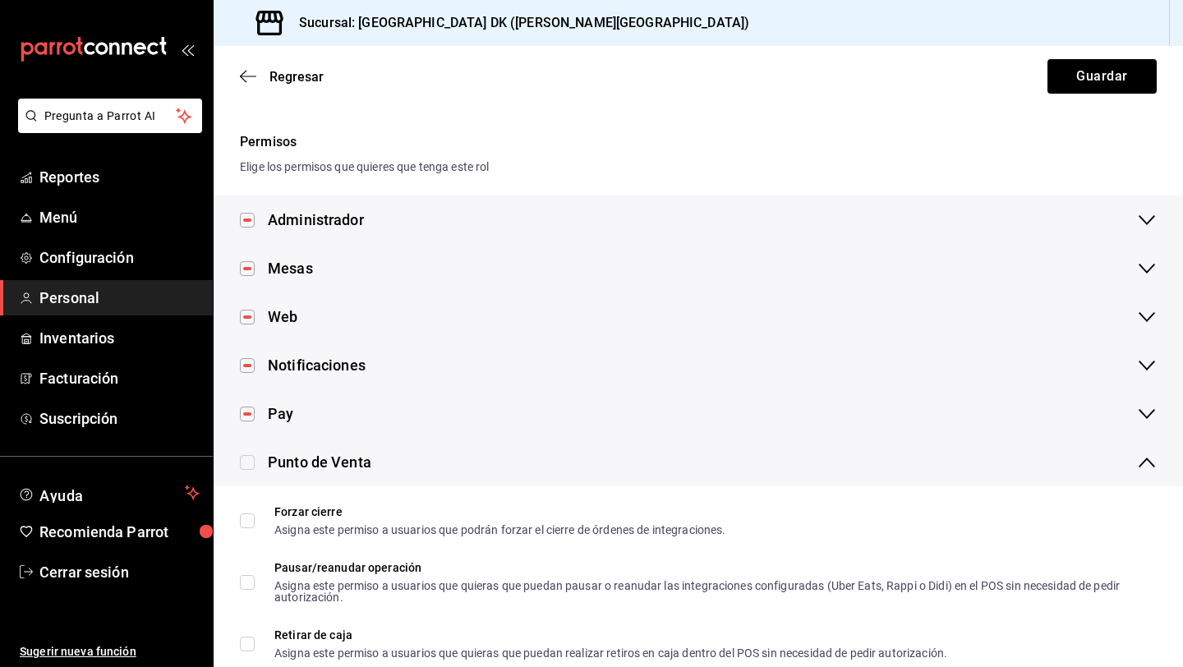
checkbox input "true"
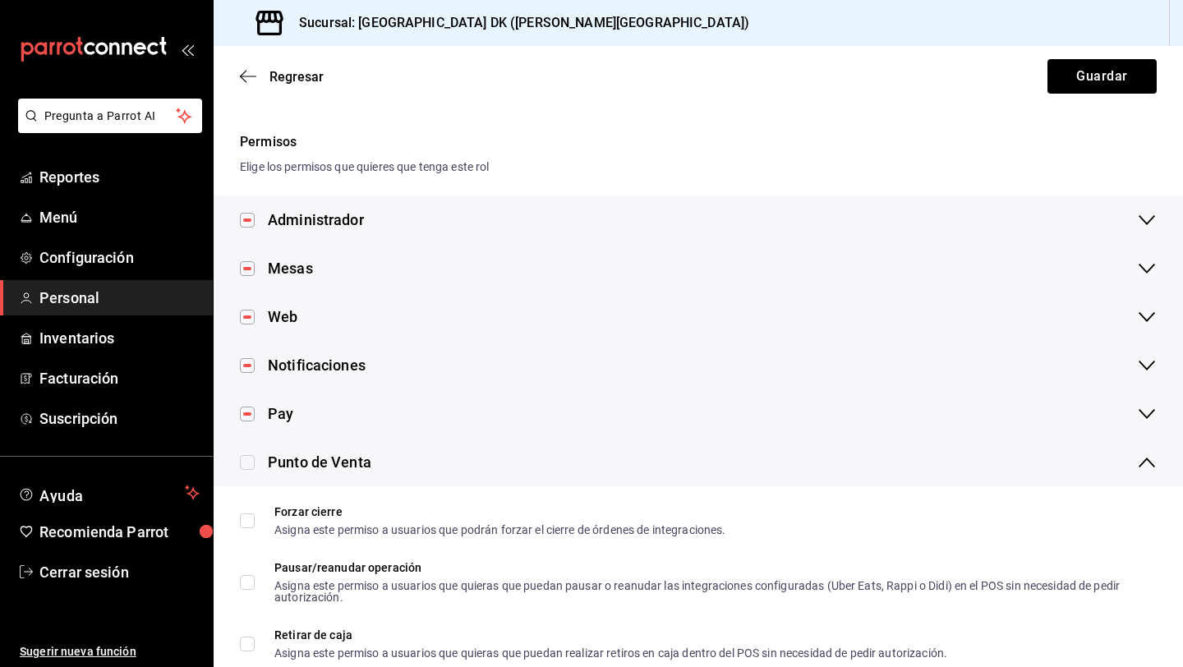
checkbox input "true"
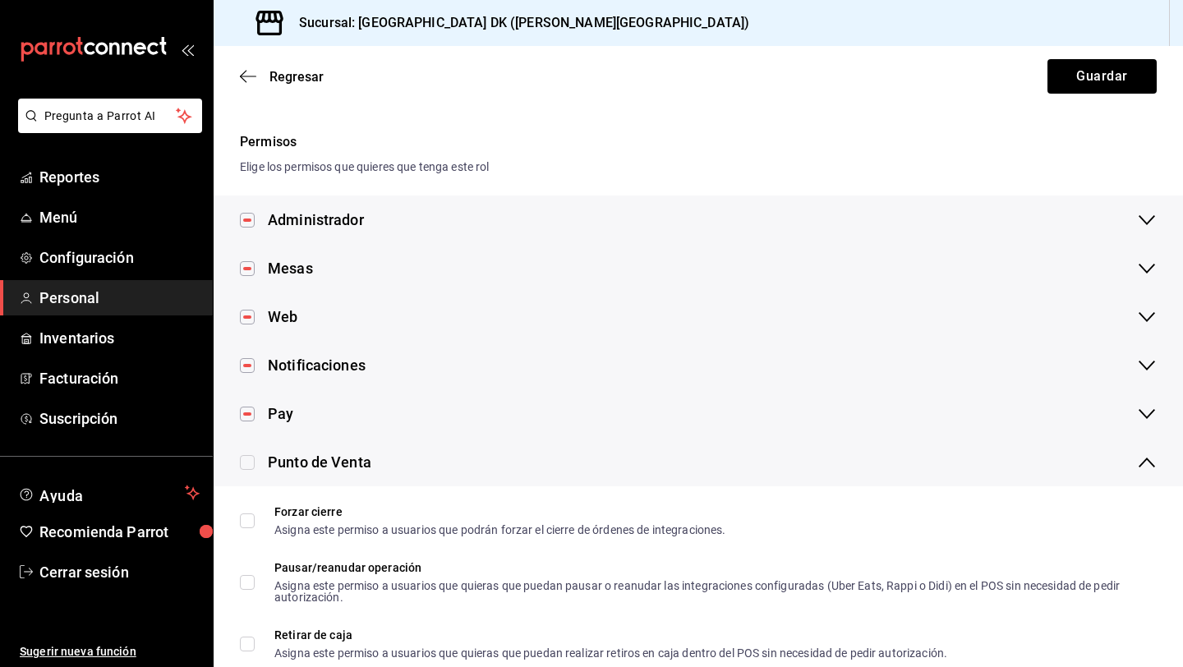
checkbox input "true"
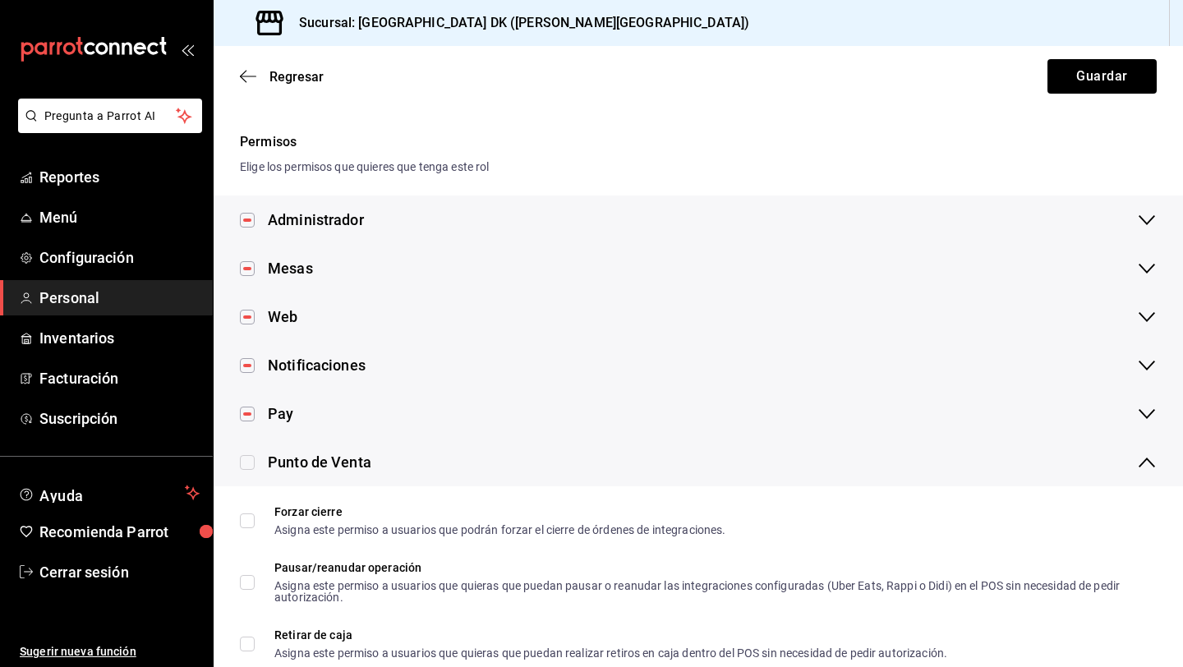
checkbox input "true"
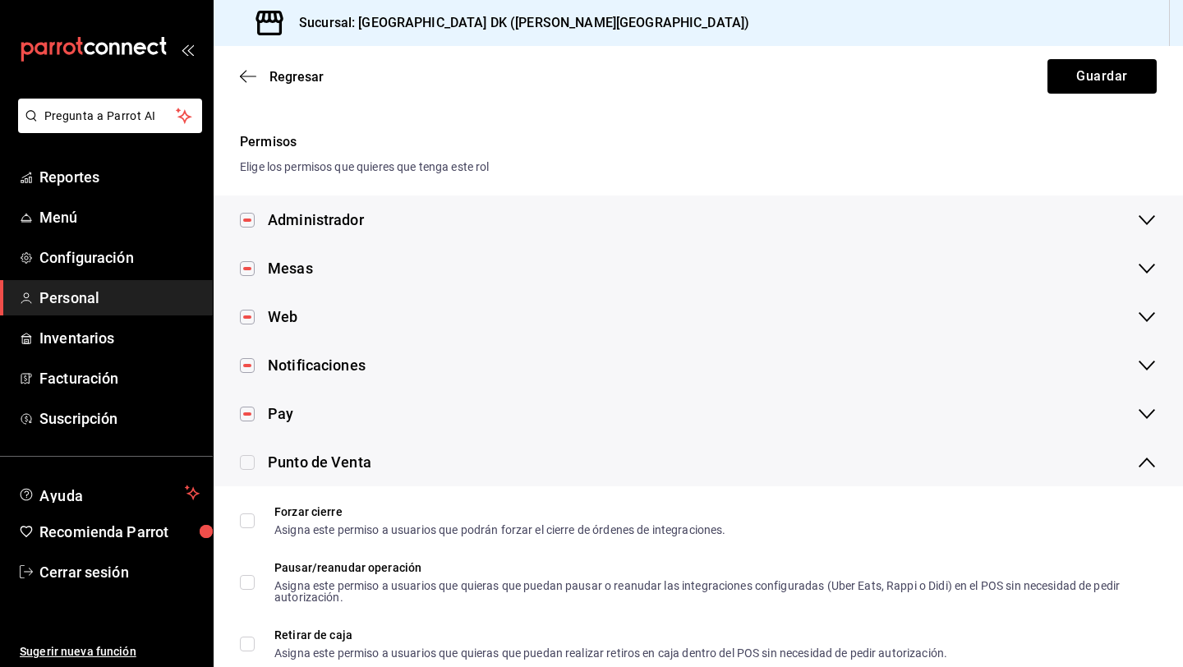
checkbox input "true"
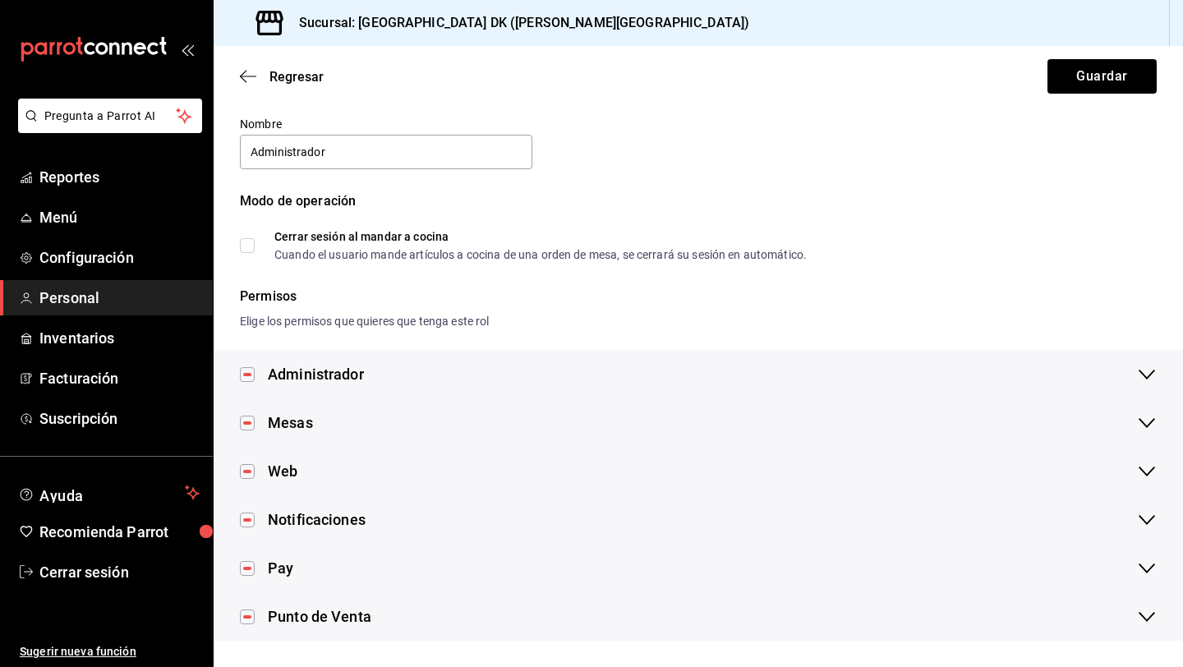
scroll to position [48, 0]
click at [1119, 76] on button "Guardar" at bounding box center [1101, 76] width 109 height 35
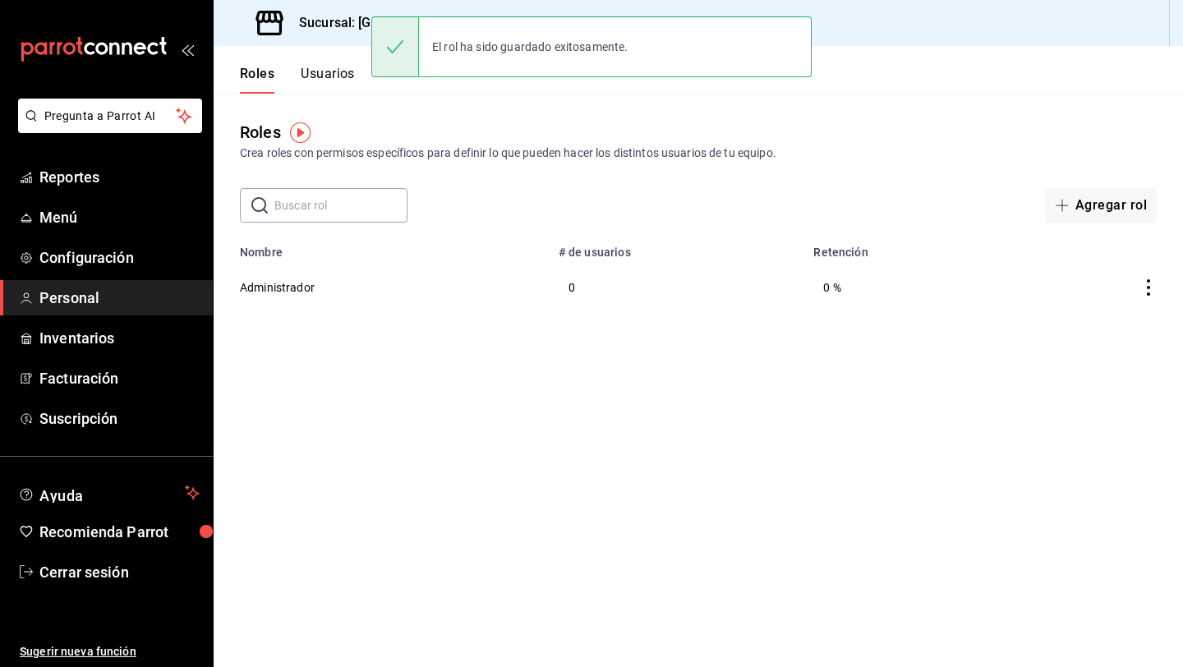
click at [325, 80] on button "Usuarios" at bounding box center [328, 80] width 54 height 28
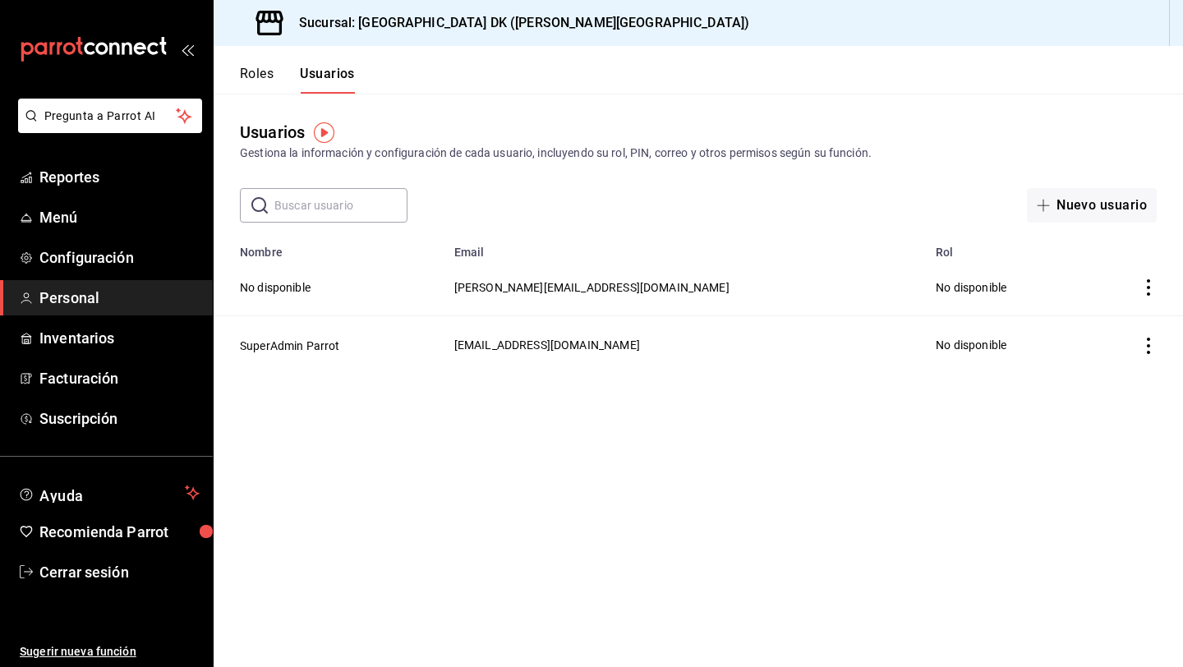
click at [282, 297] on td "No disponible" at bounding box center [329, 288] width 231 height 58
click at [280, 288] on button "No disponible" at bounding box center [275, 287] width 71 height 16
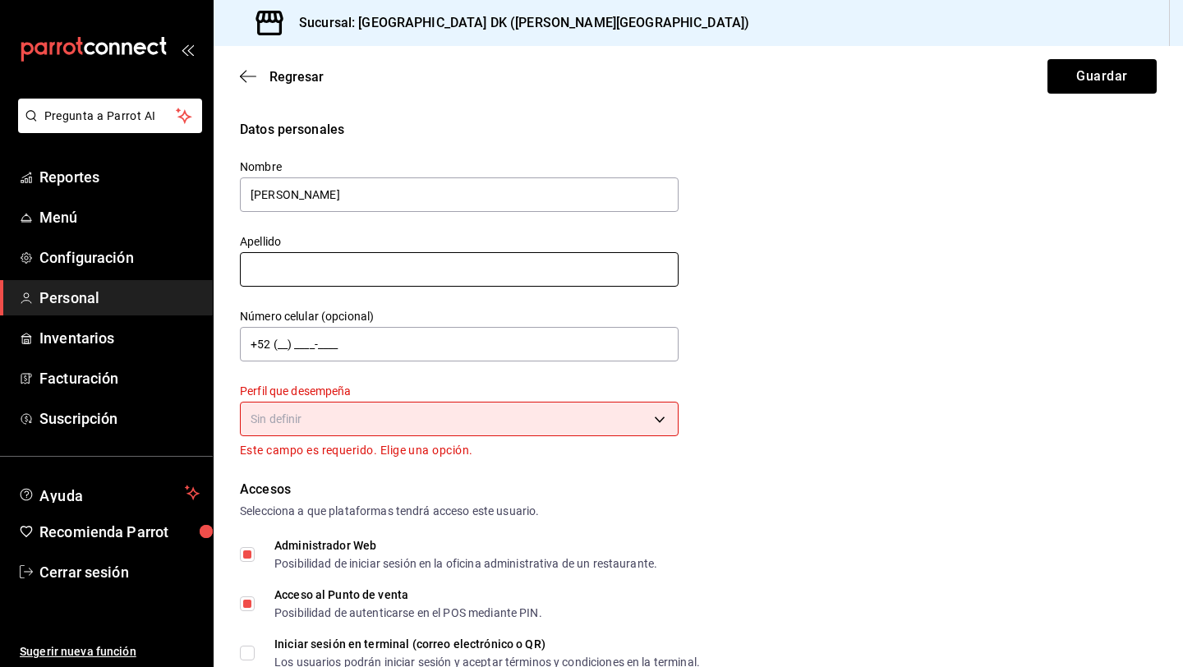
type input "[PERSON_NAME]"
click at [269, 270] on input "text" at bounding box center [459, 269] width 439 height 35
type input "admin"
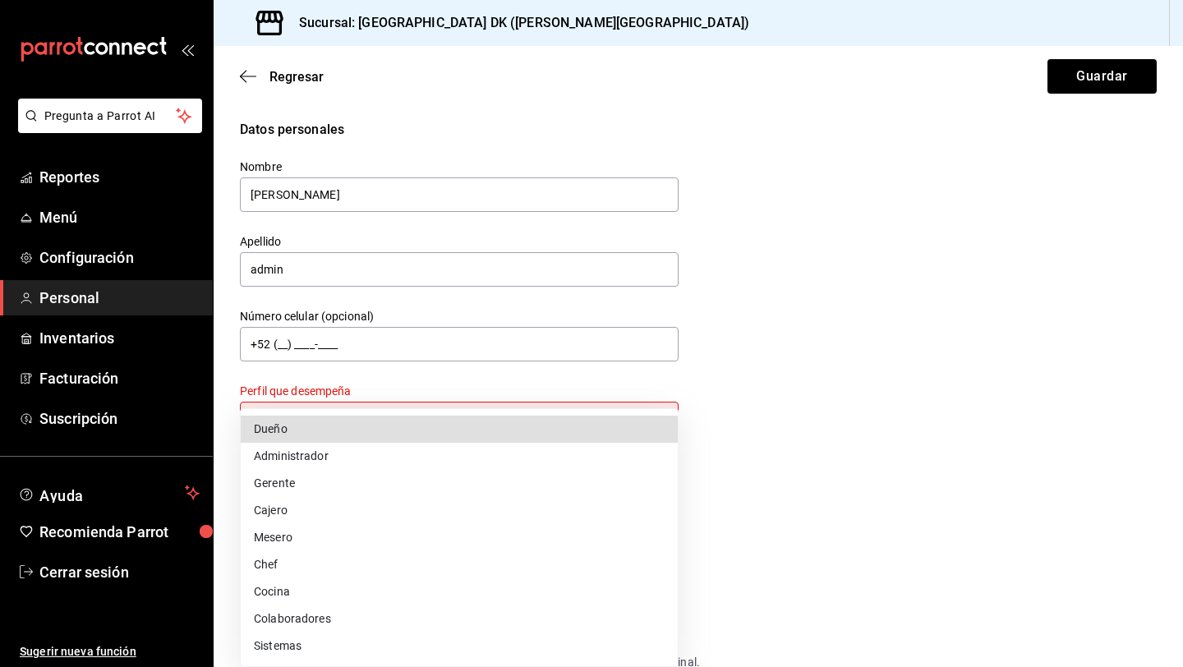
click at [295, 407] on body "Pregunta a Parrot AI Reportes Menú Configuración Personal Inventarios Facturaci…" at bounding box center [591, 333] width 1183 height 667
click at [295, 434] on li "Dueño" at bounding box center [459, 429] width 437 height 27
type input "OWNER"
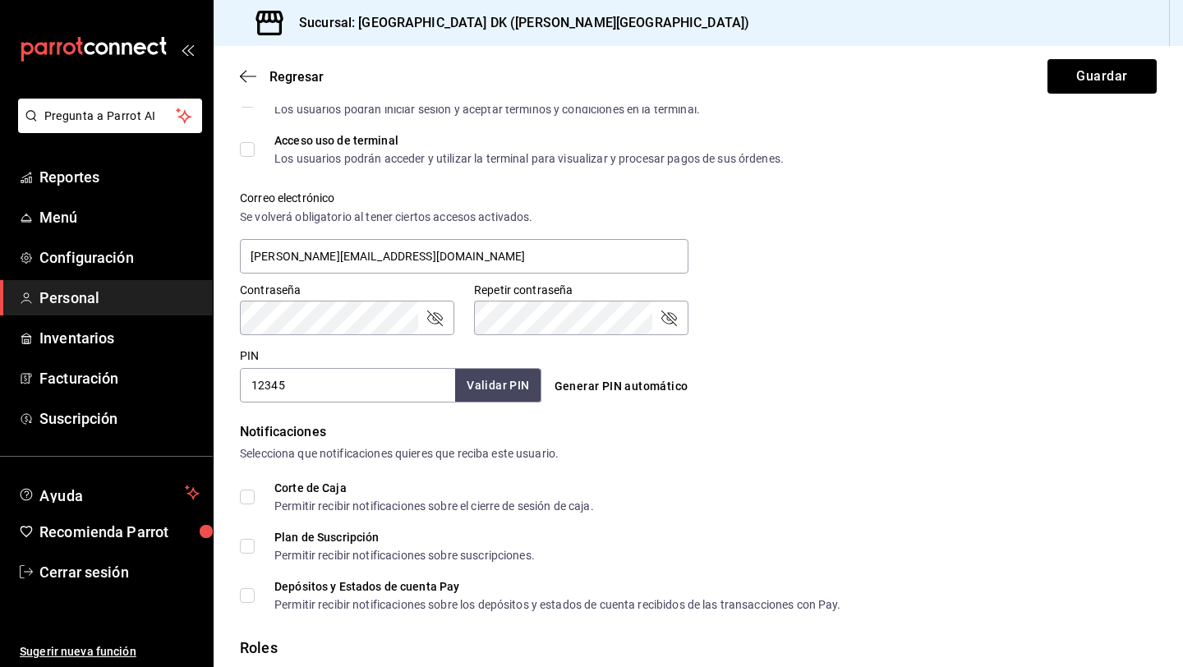
scroll to position [646, 0]
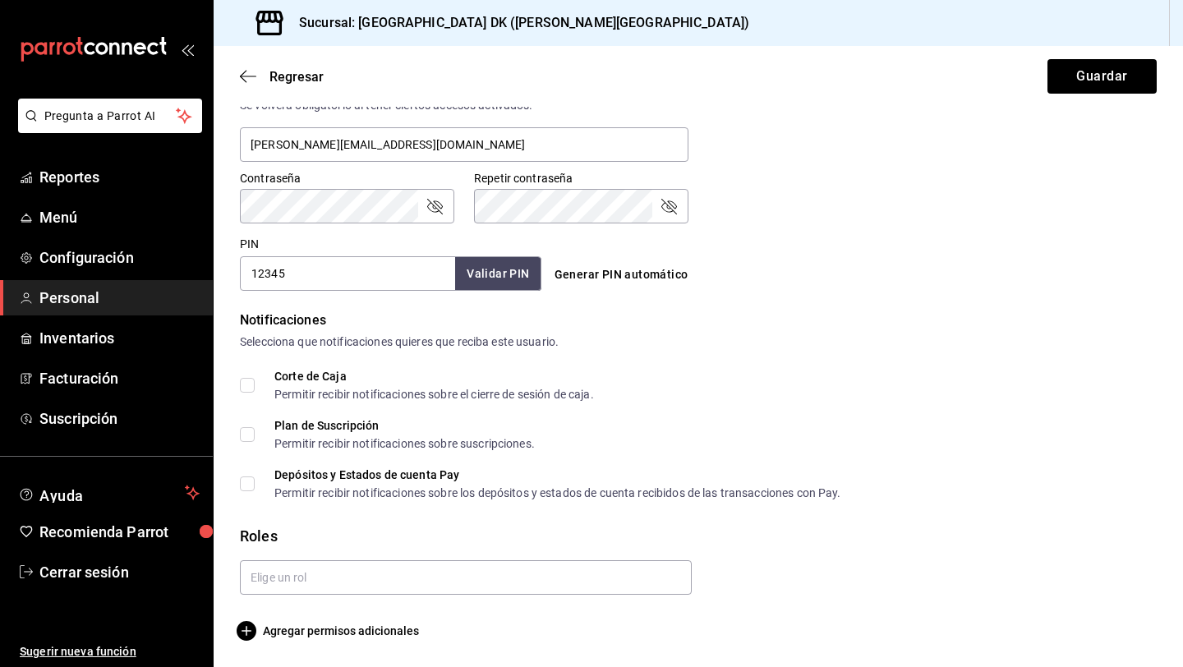
click at [242, 385] on input "Corte de Caja Permitir recibir notificaciones sobre el cierre de sesión de caja." at bounding box center [247, 385] width 15 height 15
checkbox input "true"
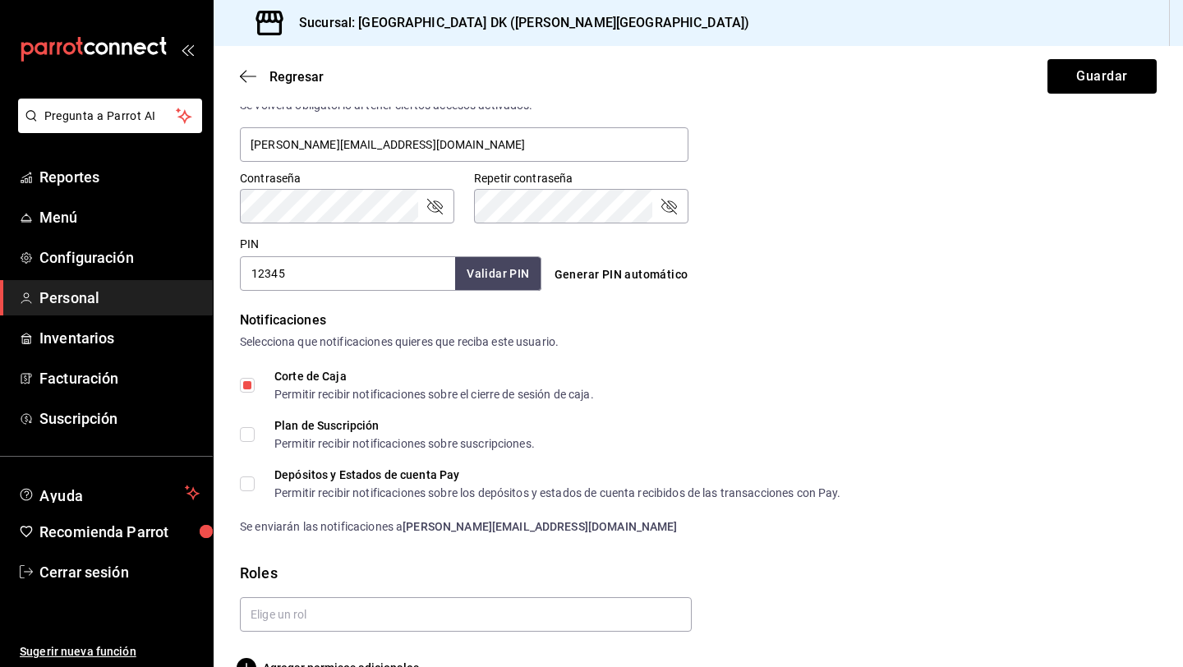
click at [246, 431] on input "Plan de Suscripción Permitir recibir notificaciones sobre suscripciones." at bounding box center [247, 434] width 15 height 15
checkbox input "true"
click at [245, 482] on input "Depósitos y Estados de cuenta Pay Permitir recibir notificaciones sobre los dep…" at bounding box center [247, 483] width 15 height 15
checkbox input "true"
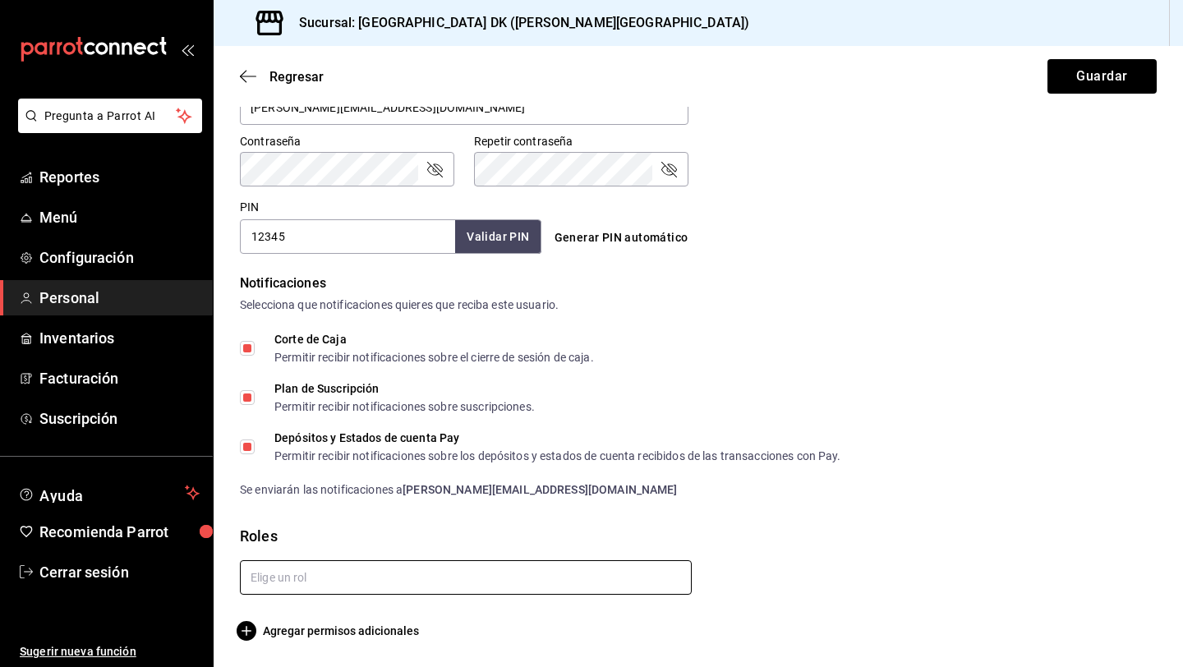
click at [325, 594] on input "text" at bounding box center [466, 577] width 452 height 35
click at [305, 610] on li "Administrador" at bounding box center [466, 614] width 452 height 27
checkbox input "true"
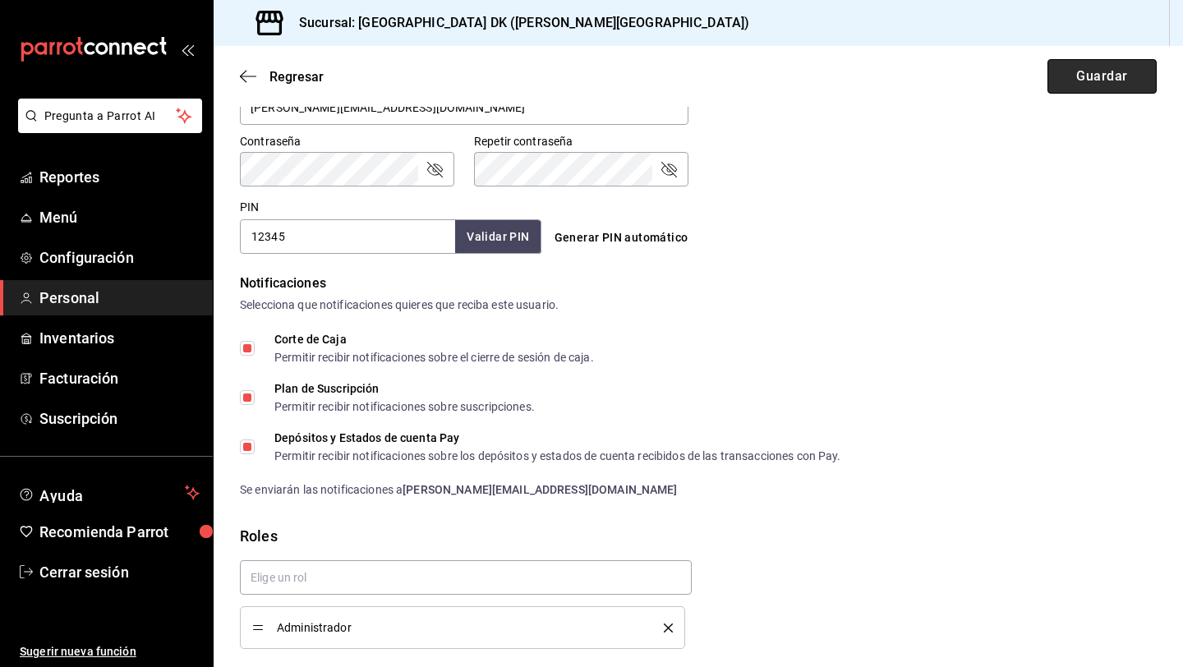
click at [1101, 78] on button "Guardar" at bounding box center [1101, 76] width 109 height 35
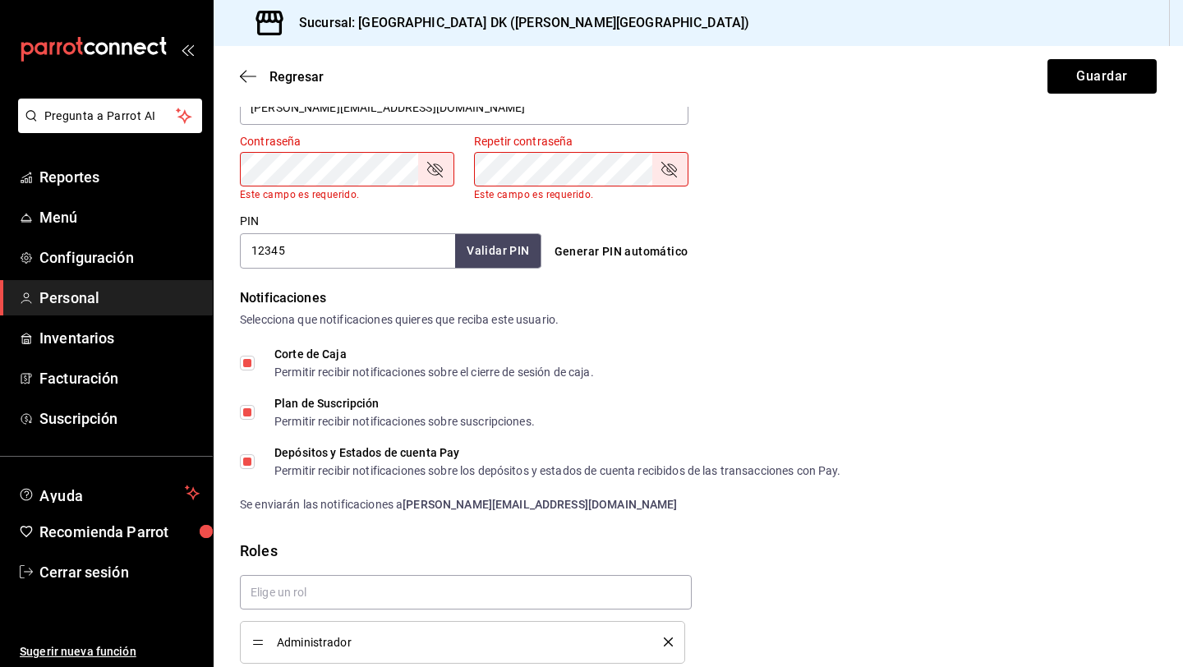
click at [805, 214] on div "Generar PIN automático" at bounding box center [695, 237] width 308 height 60
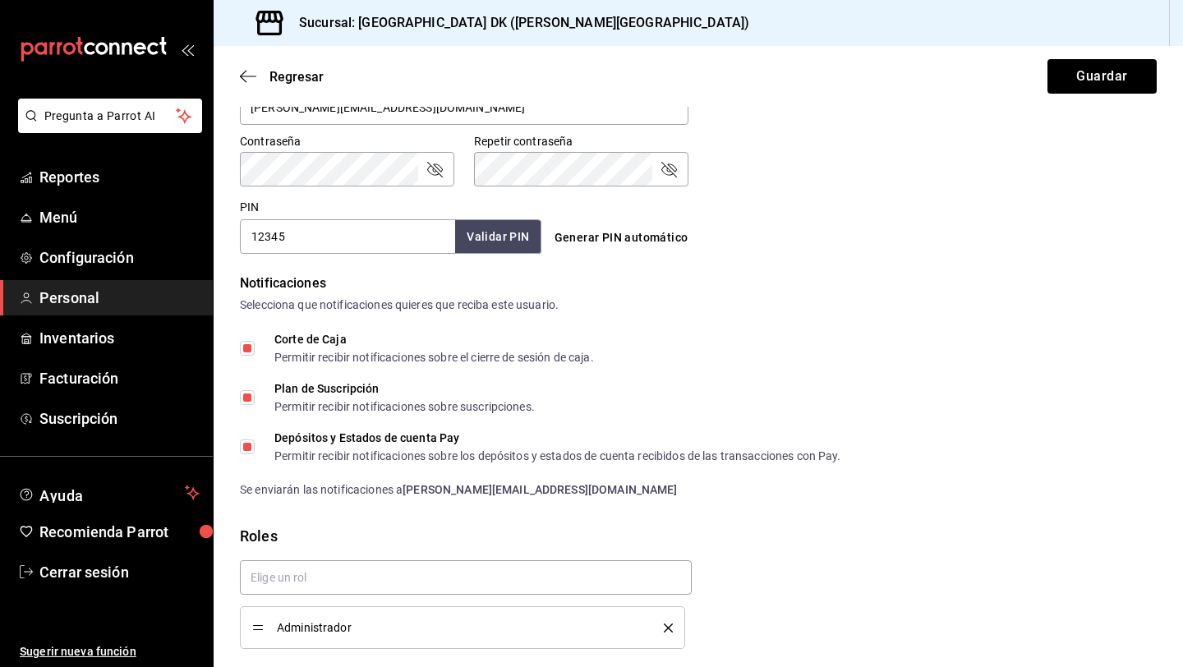
click at [440, 165] on icon "passwordField" at bounding box center [435, 169] width 20 height 20
click at [1083, 81] on button "Guardar" at bounding box center [1101, 76] width 109 height 35
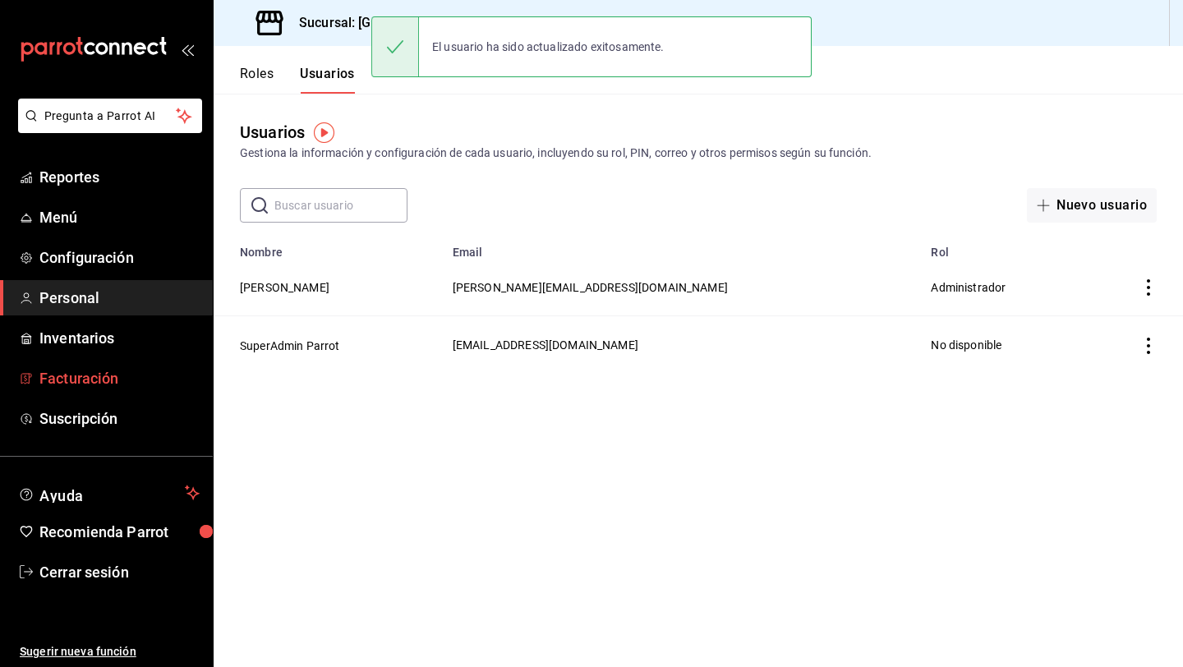
click at [58, 371] on span "Facturación" at bounding box center [119, 378] width 160 height 22
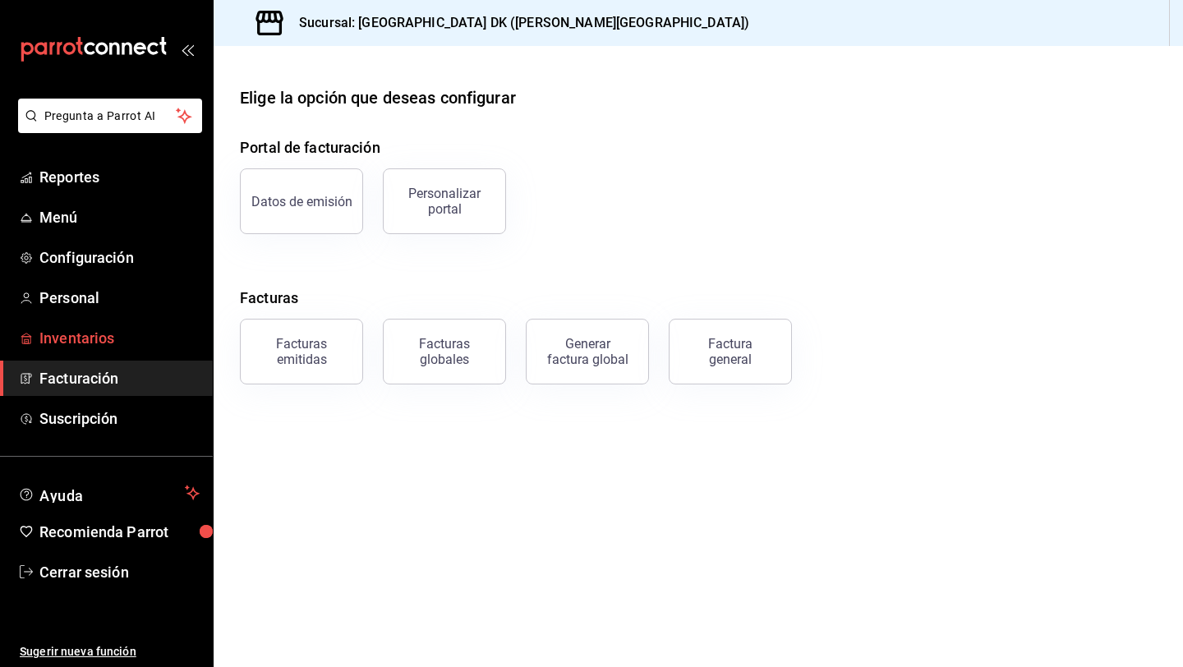
click at [68, 320] on link "Inventarios" at bounding box center [106, 337] width 213 height 35
